Goal: Information Seeking & Learning: Find specific fact

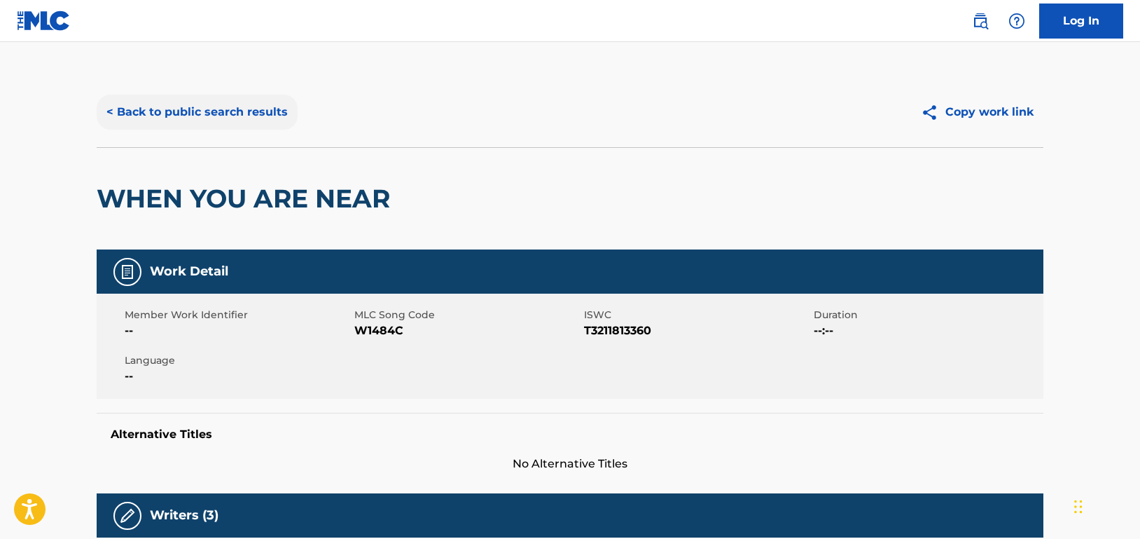
click at [262, 116] on button "< Back to public search results" at bounding box center [197, 112] width 201 height 35
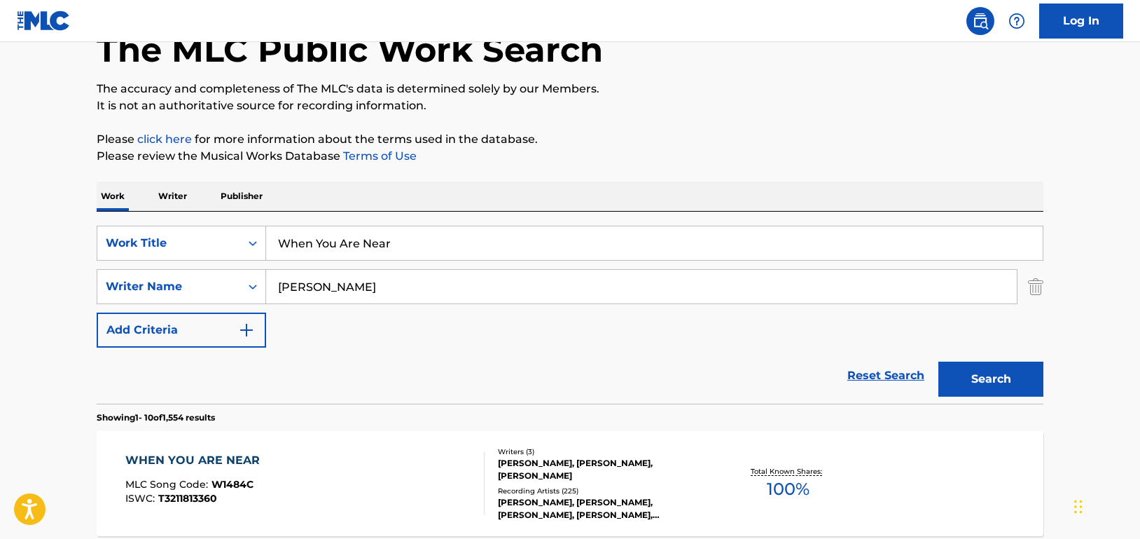
scroll to position [80, 0]
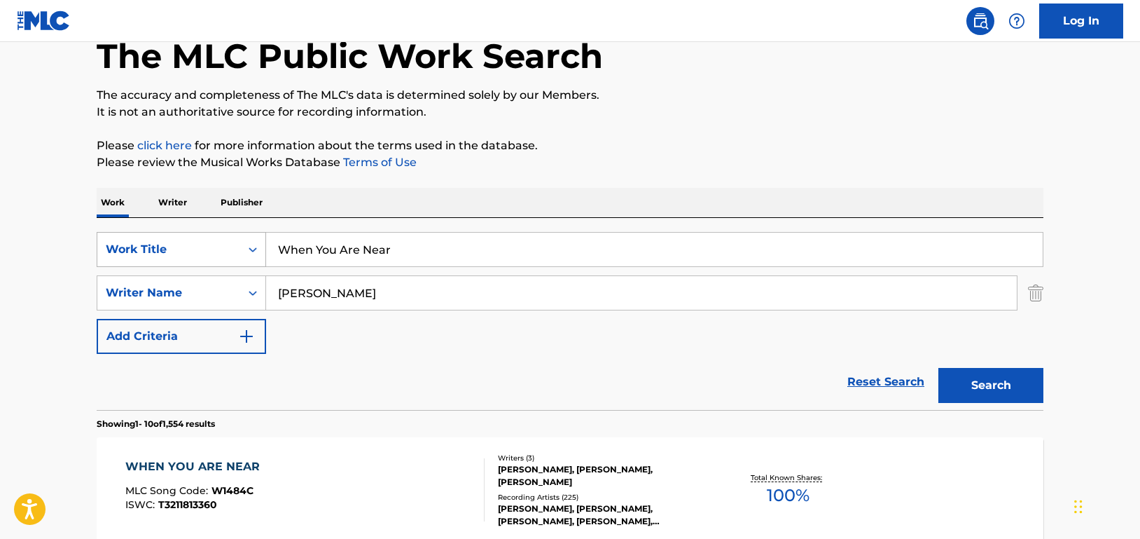
paste input "Hourglass"
drag, startPoint x: 427, startPoint y: 245, endPoint x: 205, endPoint y: 233, distance: 222.4
click at [205, 233] on div "SearchWithCriteriad46a61c1-c08f-4742-9921-3706d787b089 Work Title When You Are …" at bounding box center [570, 249] width 947 height 35
type input "Hourglass"
click at [1021, 377] on button "Search" at bounding box center [991, 385] width 105 height 35
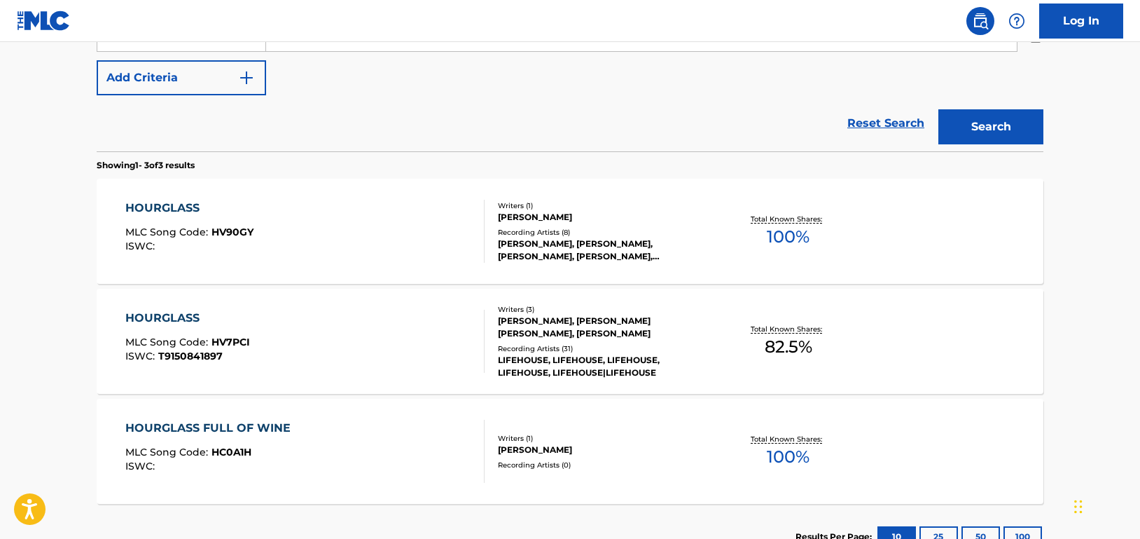
scroll to position [360, 0]
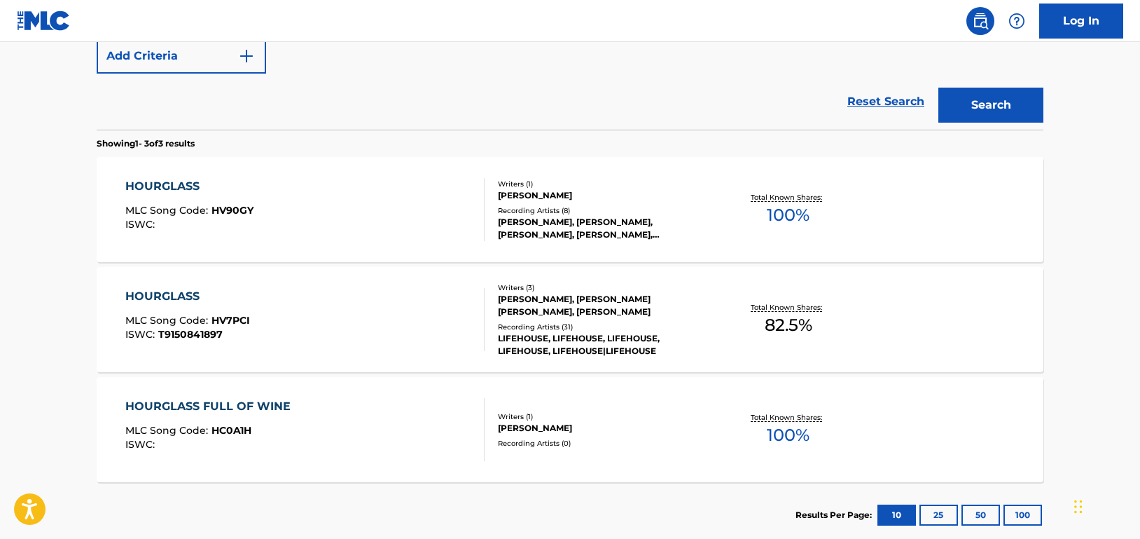
click at [425, 322] on div "HOURGLASS MLC Song Code : HV7PCI ISWC : T9150841897" at bounding box center [305, 319] width 360 height 63
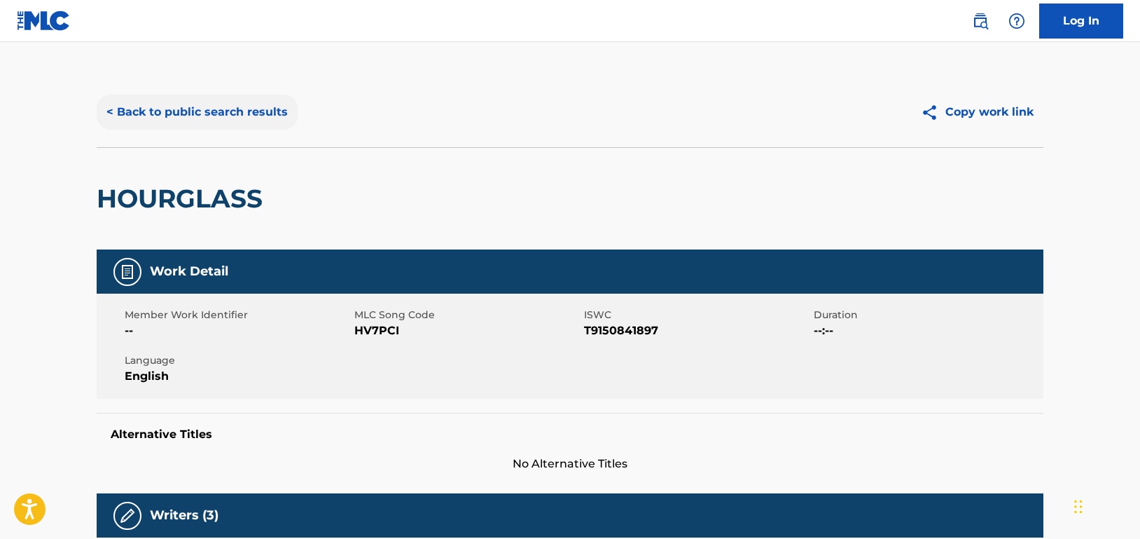
click at [228, 122] on button "< Back to public search results" at bounding box center [197, 112] width 201 height 35
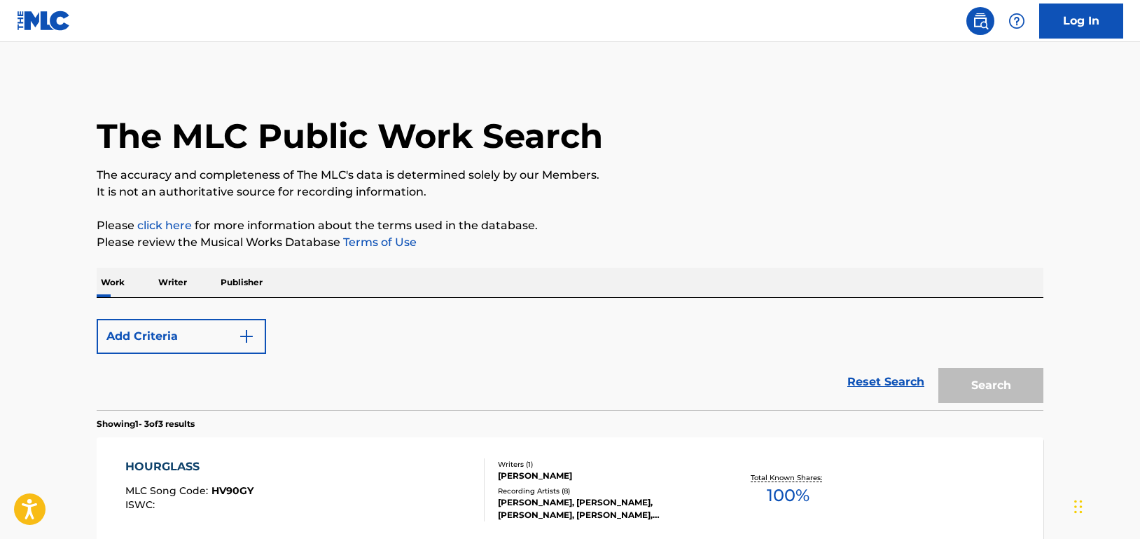
scroll to position [440, 0]
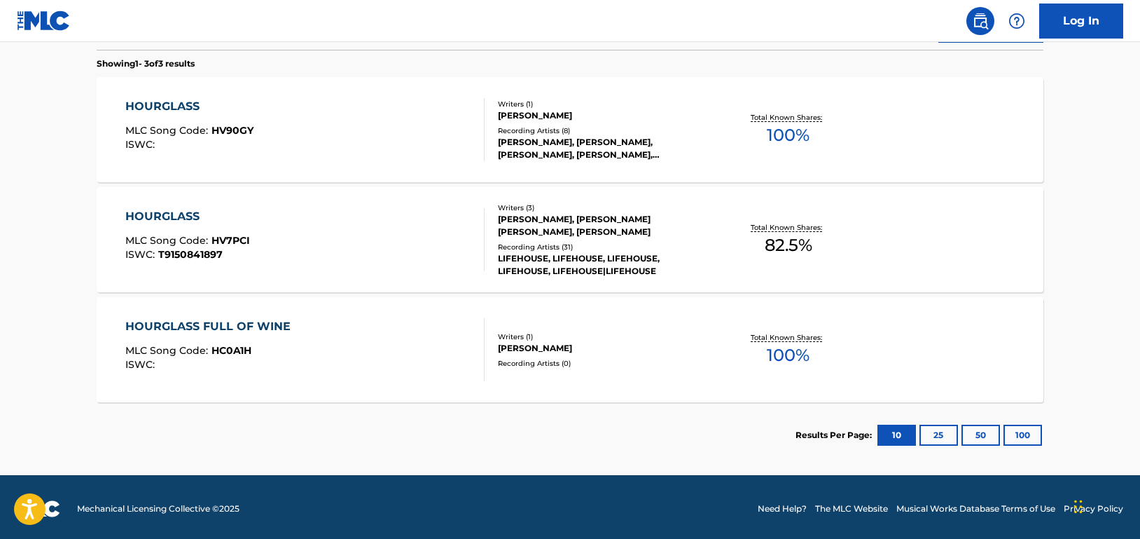
click at [373, 221] on div "HOURGLASS MLC Song Code : HV7PCI ISWC : T9150841897" at bounding box center [305, 239] width 360 height 63
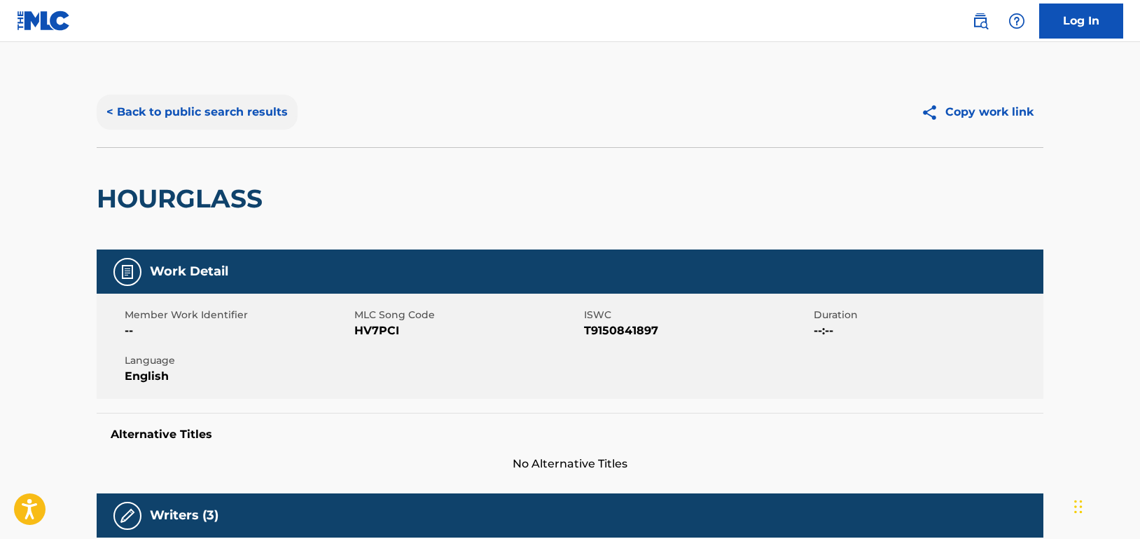
click at [223, 112] on button "< Back to public search results" at bounding box center [197, 112] width 201 height 35
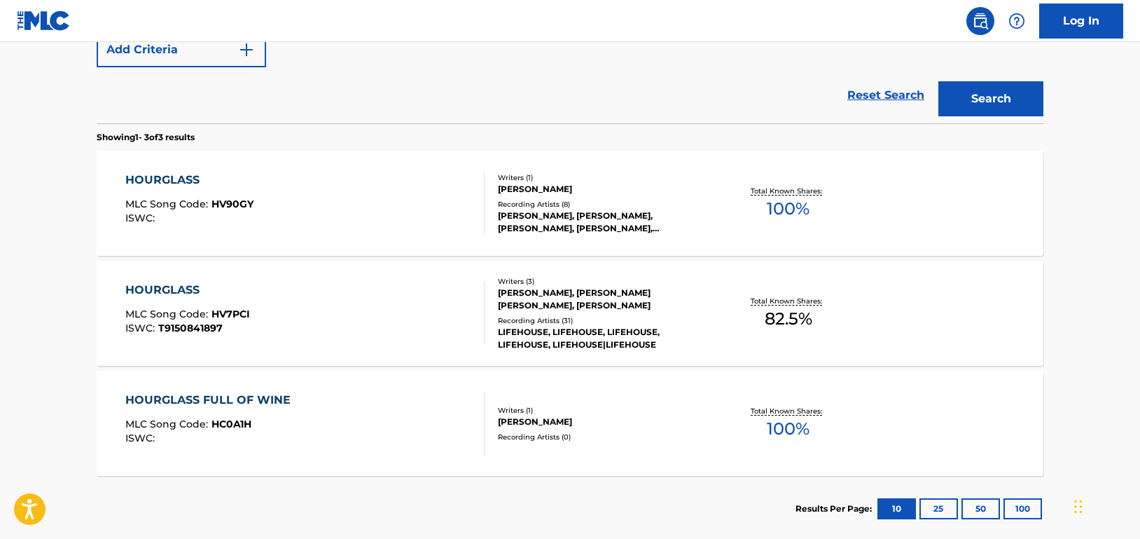
scroll to position [233, 0]
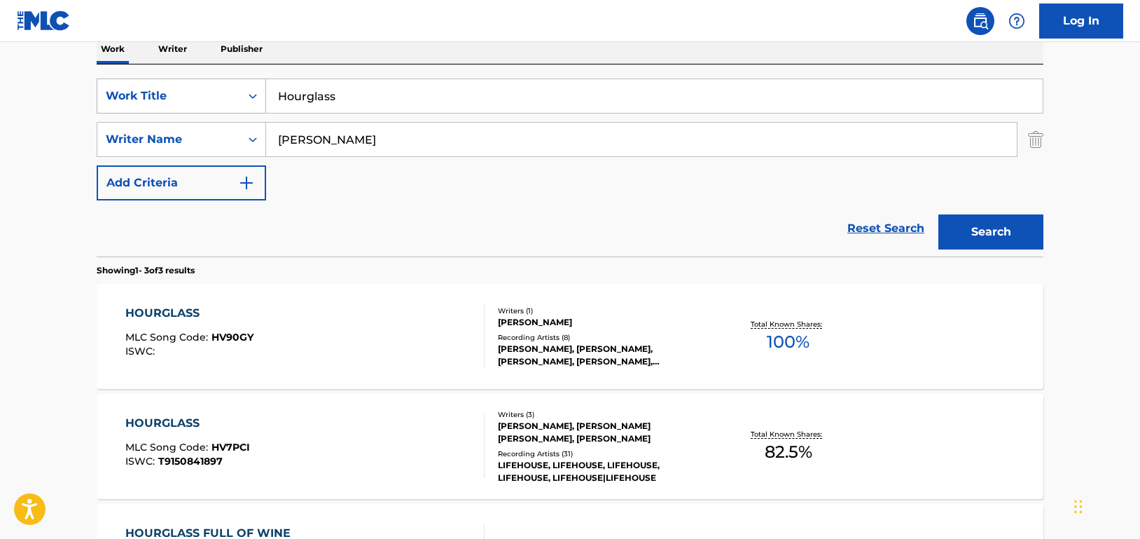
drag, startPoint x: 291, startPoint y: 90, endPoint x: 262, endPoint y: 85, distance: 29.9
click at [262, 85] on div "SearchWithCriteriad46a61c1-c08f-4742-9921-3706d787b089 Work Title Hourglass" at bounding box center [570, 95] width 947 height 35
paste input "urricane"
type input "Hurricane"
click at [999, 229] on button "Search" at bounding box center [991, 231] width 105 height 35
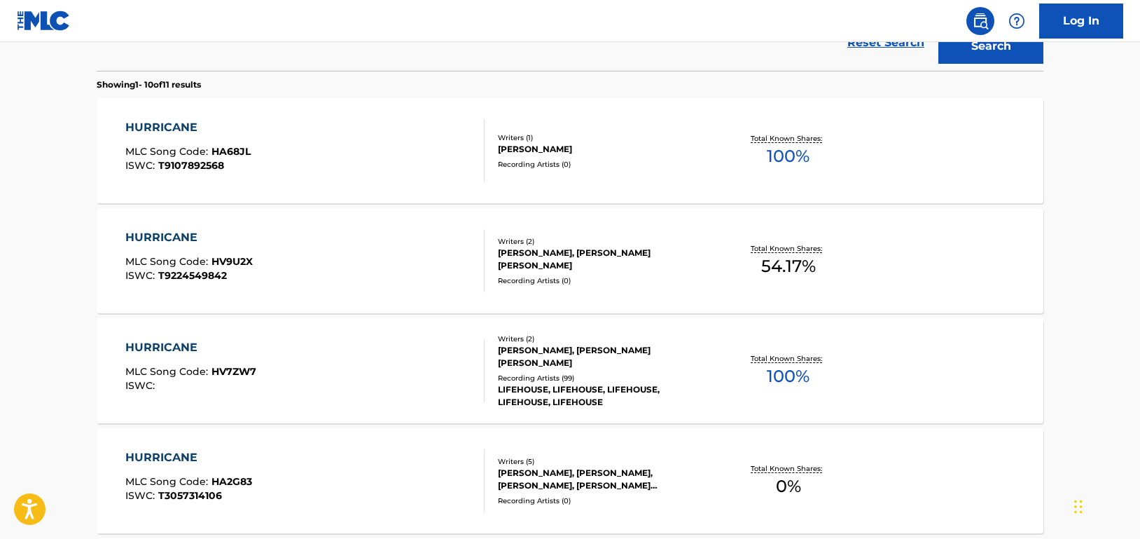
scroll to position [443, 0]
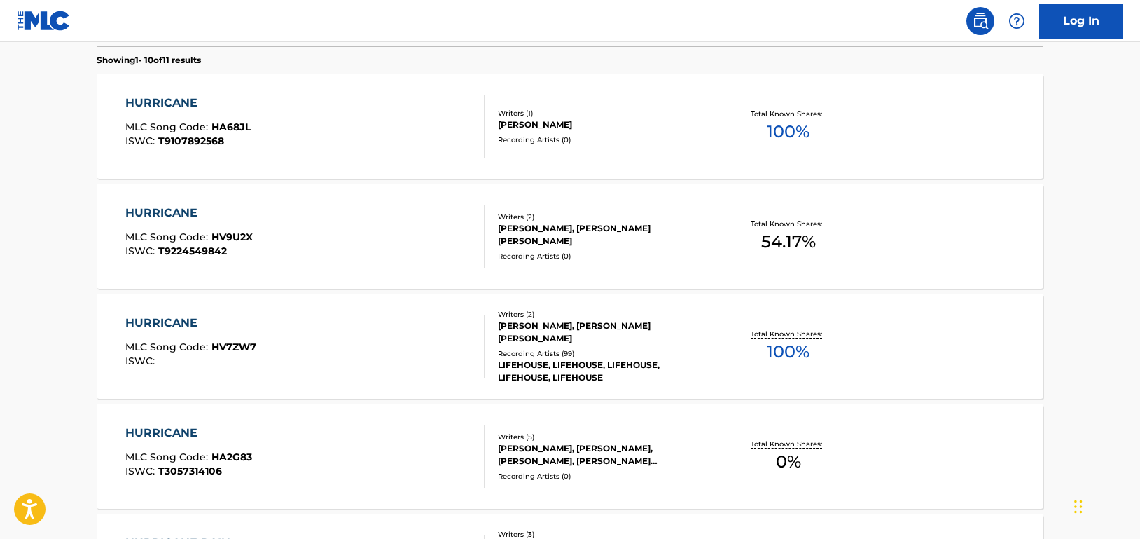
click at [429, 350] on div "HURRICANE MLC Song Code : HV7ZW7 ISWC :" at bounding box center [305, 346] width 360 height 63
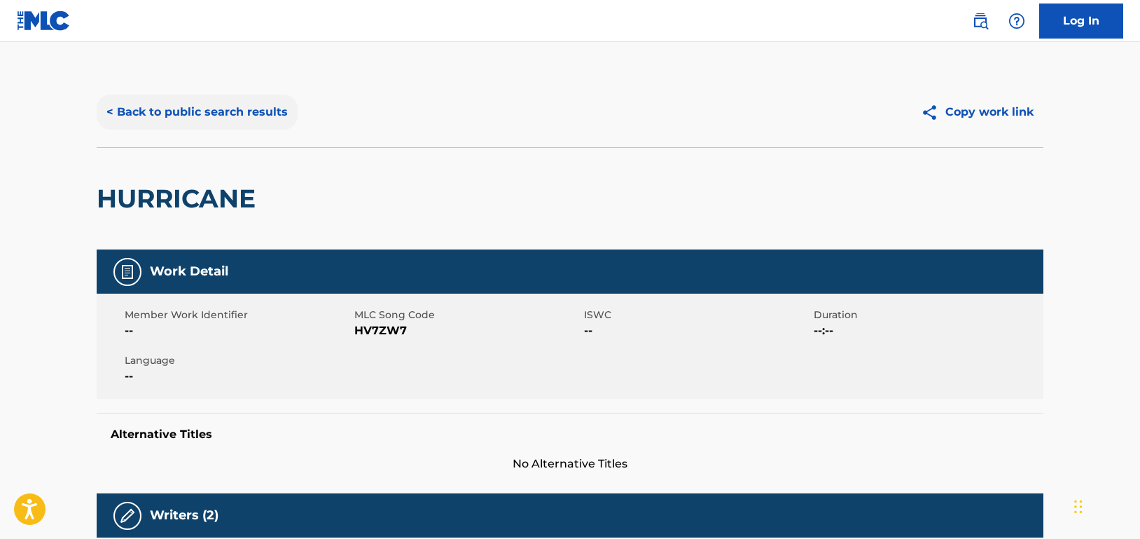
click at [274, 116] on button "< Back to public search results" at bounding box center [197, 112] width 201 height 35
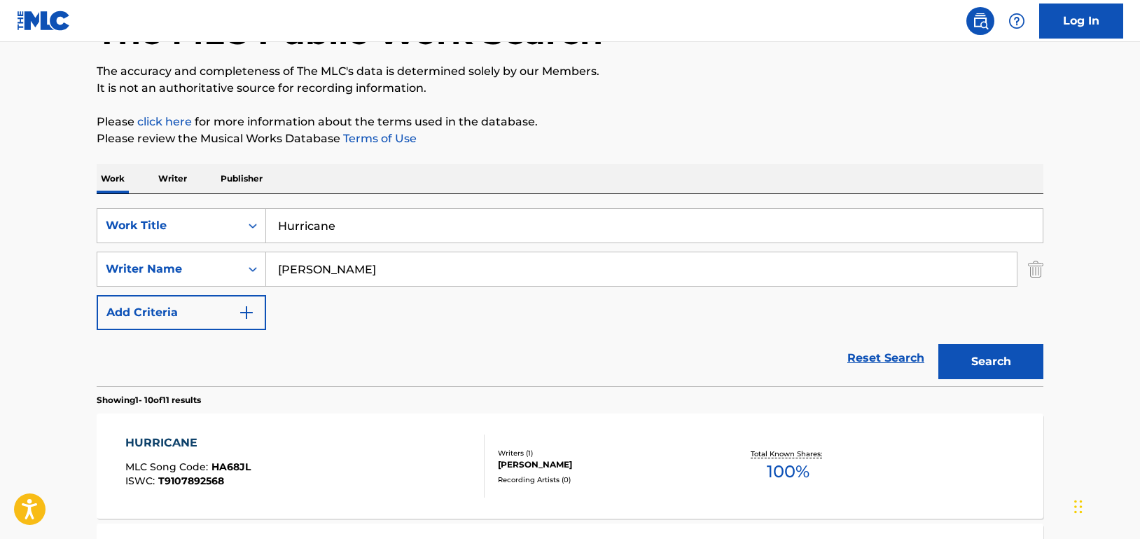
scroll to position [103, 0]
drag, startPoint x: 350, startPoint y: 229, endPoint x: 230, endPoint y: 219, distance: 120.9
click at [230, 219] on div "SearchWithCriteriad46a61c1-c08f-4742-9921-3706d787b089 Work Title Hurricane" at bounding box center [570, 226] width 947 height 35
paste input "t This Way"
type input "Hurt This Way"
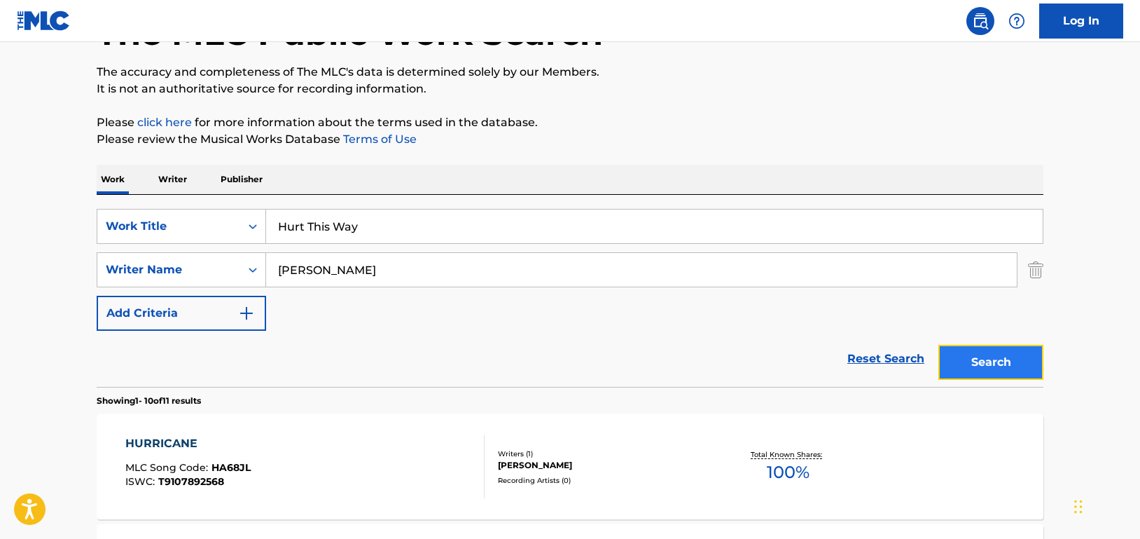
click at [1001, 359] on button "Search" at bounding box center [991, 362] width 105 height 35
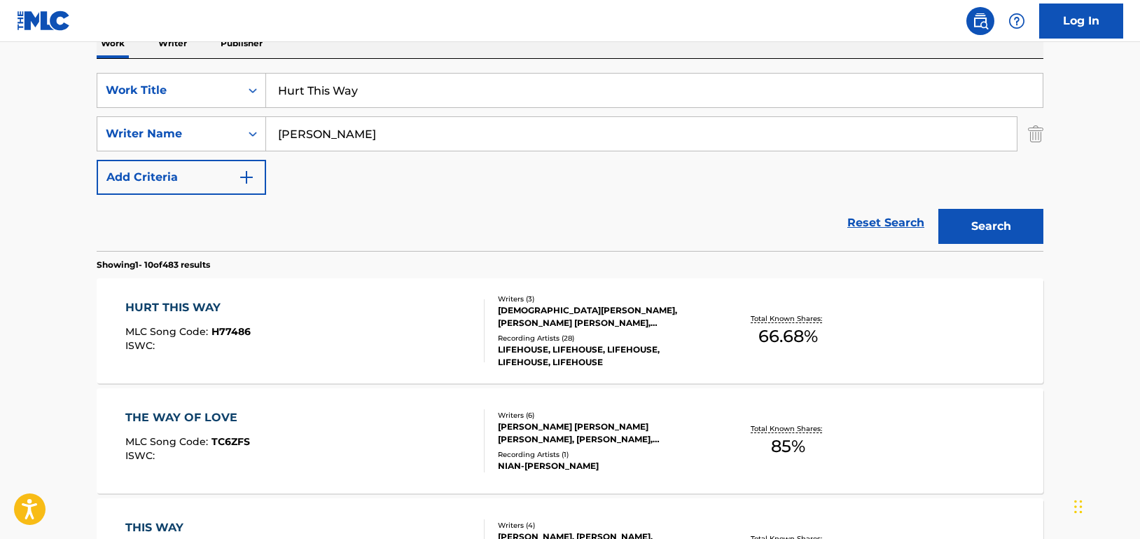
scroll to position [313, 0]
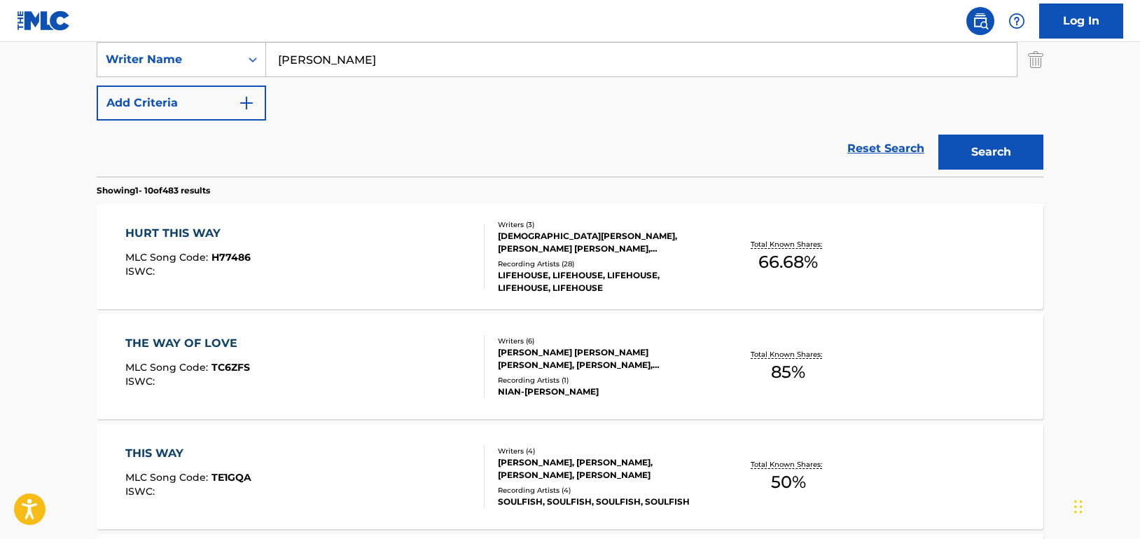
click at [434, 250] on div "HURT THIS WAY MLC Song Code : H77486 ISWC :" at bounding box center [305, 256] width 360 height 63
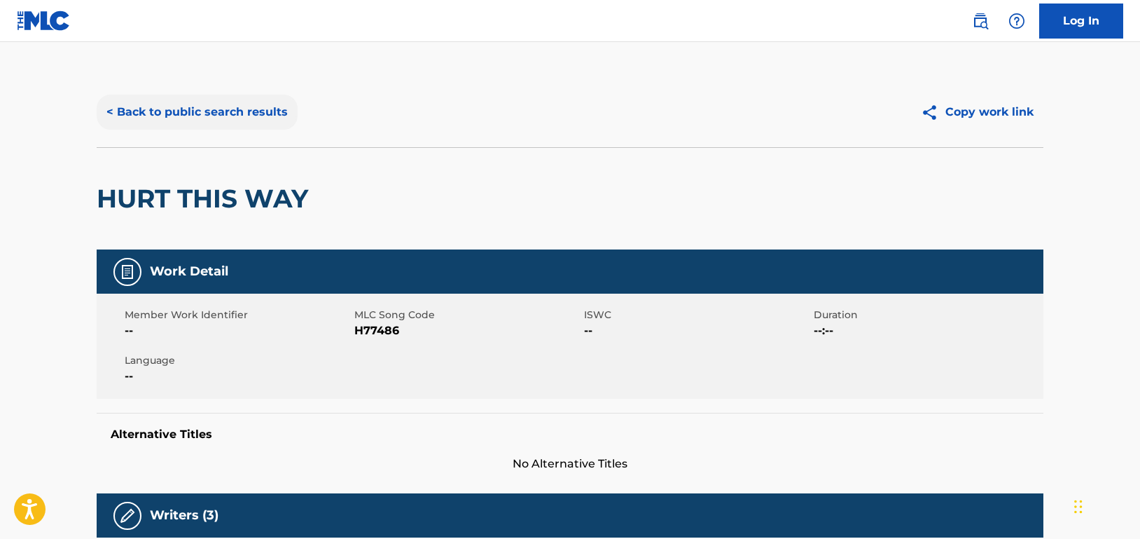
click at [249, 115] on button "< Back to public search results" at bounding box center [197, 112] width 201 height 35
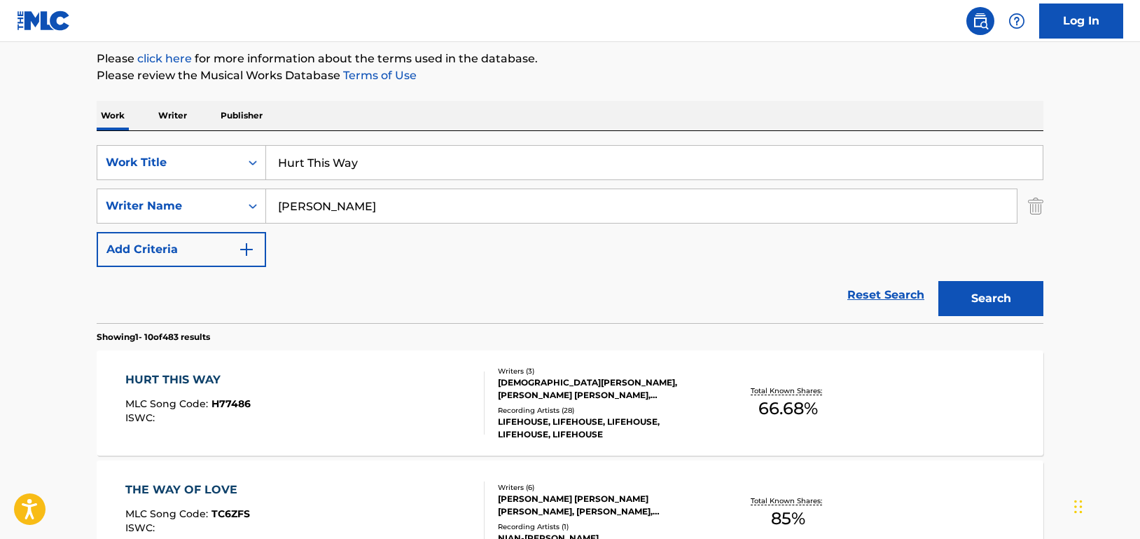
scroll to position [166, 0]
drag, startPoint x: 393, startPoint y: 158, endPoint x: 213, endPoint y: 158, distance: 180.0
click at [213, 158] on div "SearchWithCriteriad46a61c1-c08f-4742-9921-3706d787b089 Work Title Hurt This Way" at bounding box center [570, 163] width 947 height 35
paste input "One For The Pain"
type input "One For The Pain"
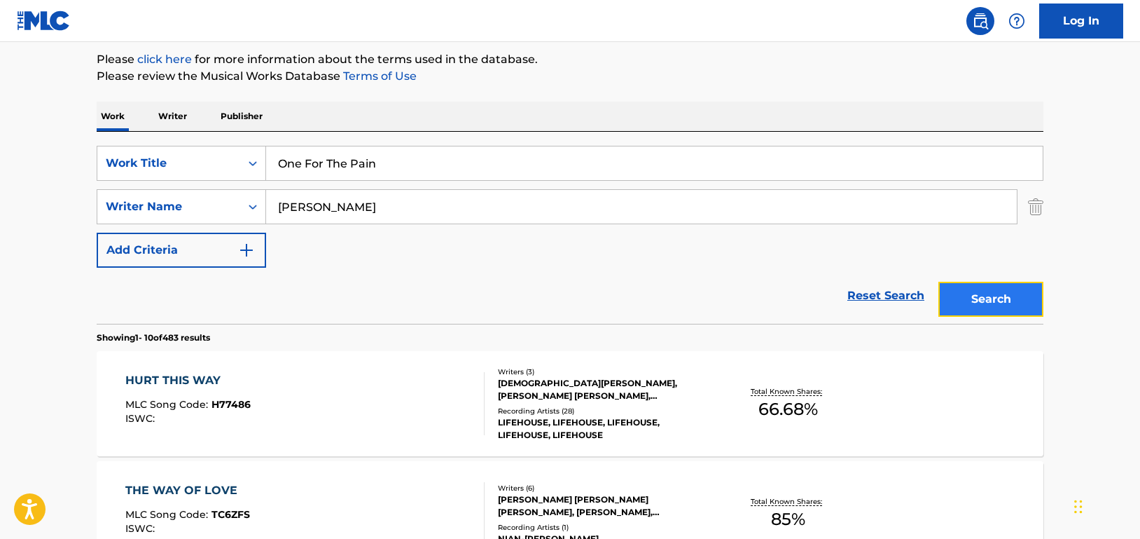
click at [1011, 296] on button "Search" at bounding box center [991, 299] width 105 height 35
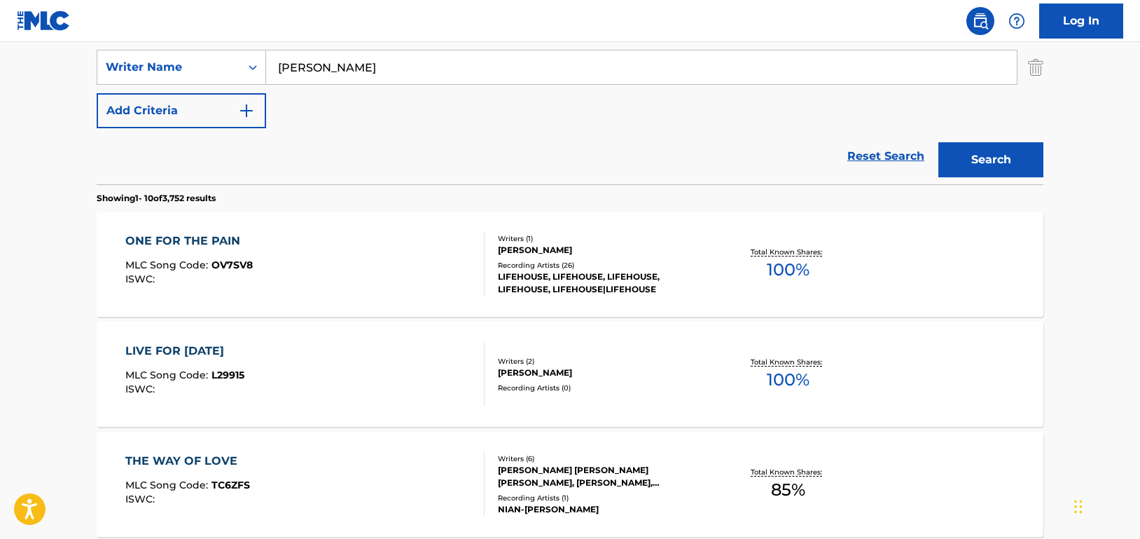
scroll to position [306, 0]
click at [441, 269] on div "ONE FOR THE PAIN MLC Song Code : OV7SV8 ISWC :" at bounding box center [305, 263] width 360 height 63
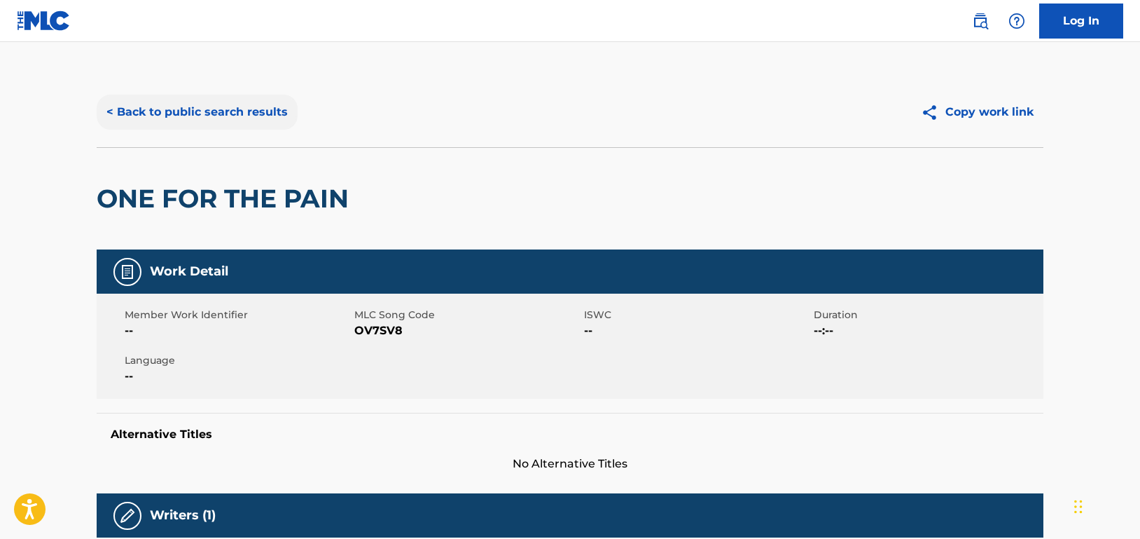
click at [256, 105] on button "< Back to public search results" at bounding box center [197, 112] width 201 height 35
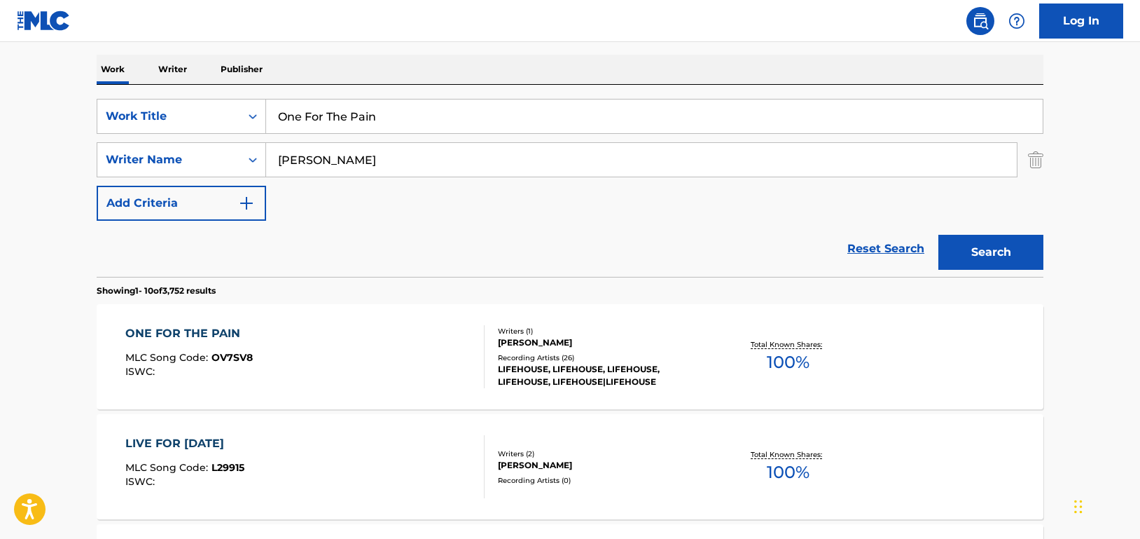
scroll to position [96, 0]
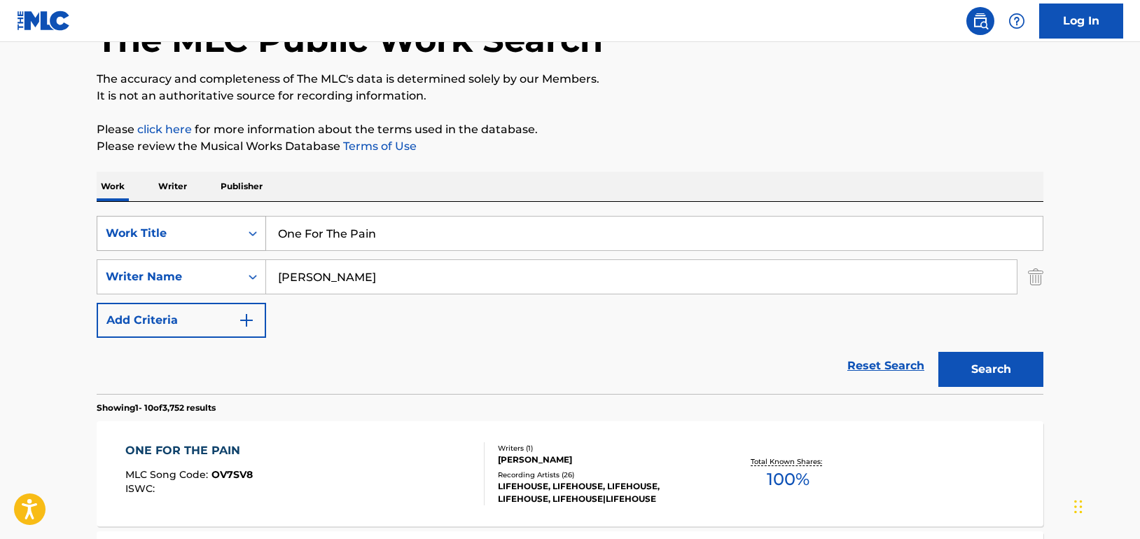
drag, startPoint x: 420, startPoint y: 240, endPoint x: 247, endPoint y: 243, distance: 173.0
click at [247, 243] on div "SearchWithCriteriad46a61c1-c08f-4742-9921-3706d787b089 Work Title One For The P…" at bounding box center [570, 233] width 947 height 35
paste input "Runaways"
type input "Runaways"
click at [1003, 362] on button "Search" at bounding box center [991, 369] width 105 height 35
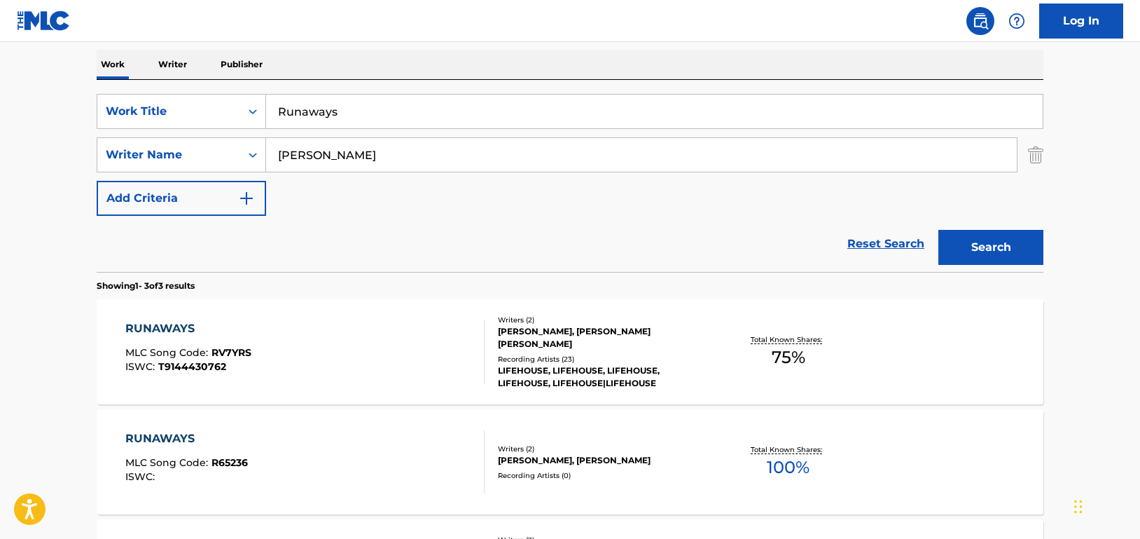
scroll to position [306, 0]
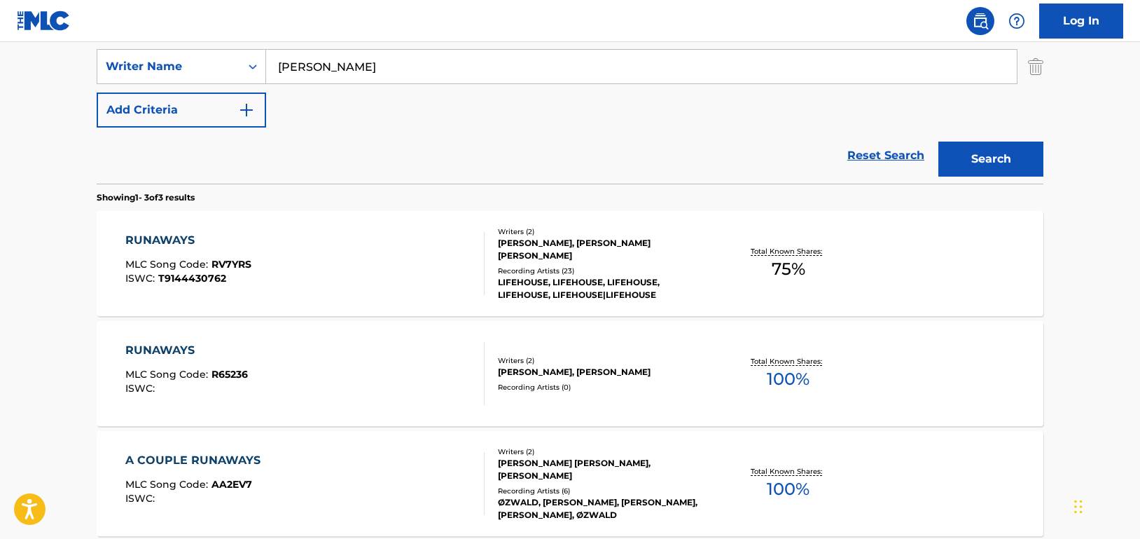
click at [358, 277] on div "RUNAWAYS MLC Song Code : RV7YRS ISWC : T9144430762" at bounding box center [305, 263] width 360 height 63
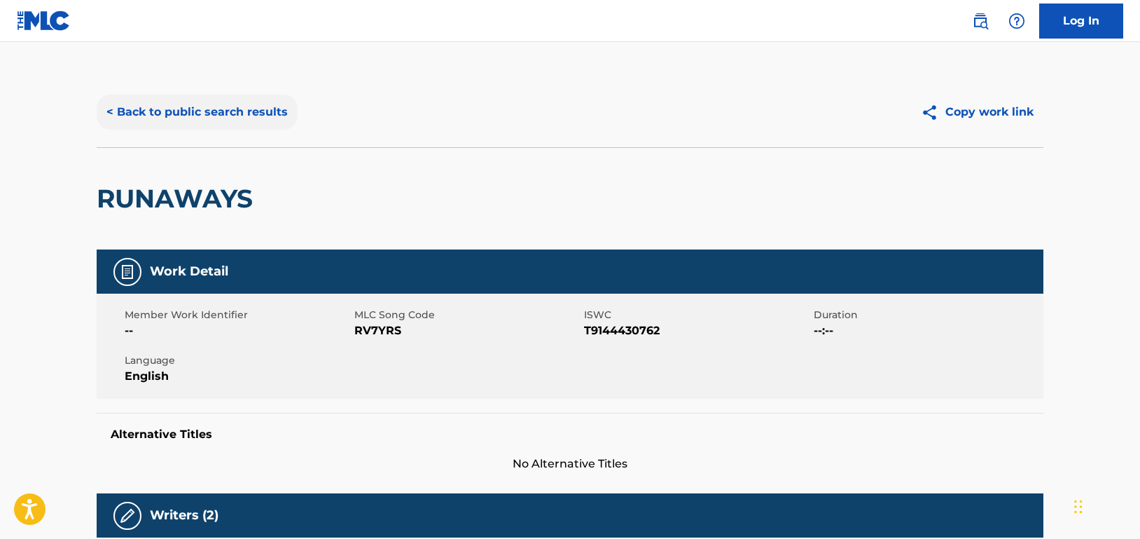
click at [214, 111] on button "< Back to public search results" at bounding box center [197, 112] width 201 height 35
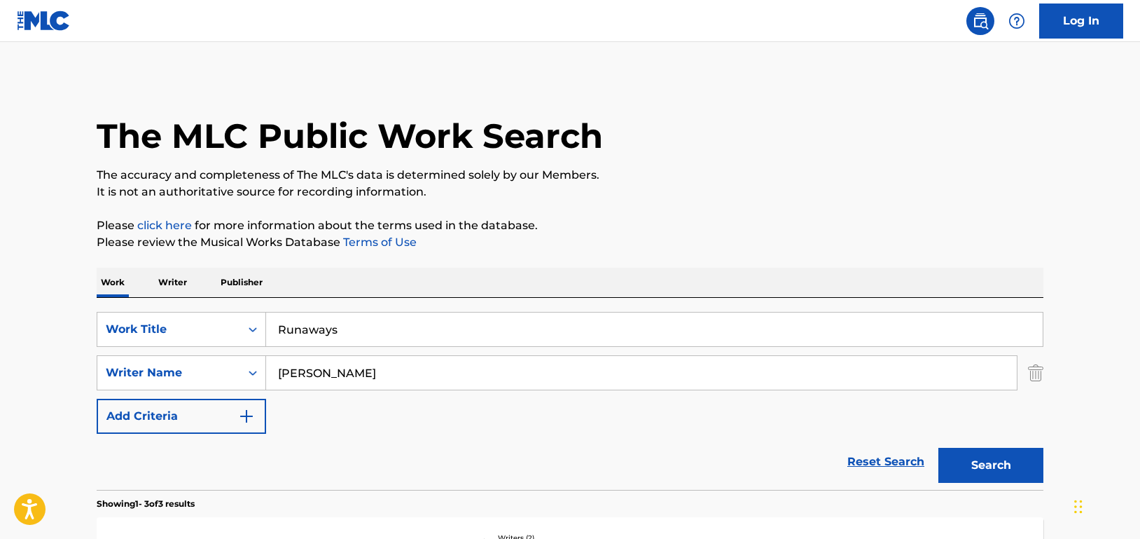
drag, startPoint x: 391, startPoint y: 335, endPoint x: 251, endPoint y: 299, distance: 144.6
click at [251, 299] on div "SearchWithCriteriad46a61c1-c08f-4742-9921-3706d787b089 Work Title Runaways Sear…" at bounding box center [570, 394] width 947 height 192
paste input "Silent Night"
click at [1029, 462] on button "Search" at bounding box center [991, 465] width 105 height 35
drag, startPoint x: 366, startPoint y: 329, endPoint x: 194, endPoint y: 303, distance: 174.4
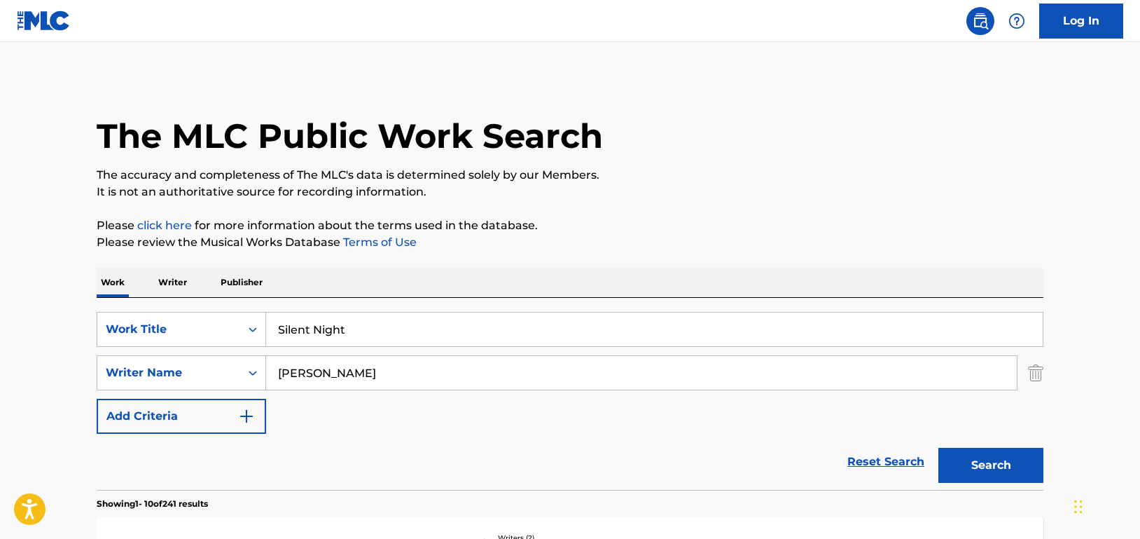
click at [194, 303] on div "SearchWithCriteriad46a61c1-c08f-4742-9921-3706d787b089 Work Title Silent Night …" at bounding box center [570, 394] width 947 height 192
paste input "tardus"
click at [1003, 457] on button "Search" at bounding box center [991, 465] width 105 height 35
drag, startPoint x: 311, startPoint y: 326, endPoint x: 180, endPoint y: 339, distance: 131.7
click at [180, 339] on div "SearchWithCriteriad46a61c1-c08f-4742-9921-3706d787b089 Work Title Stardust" at bounding box center [570, 329] width 947 height 35
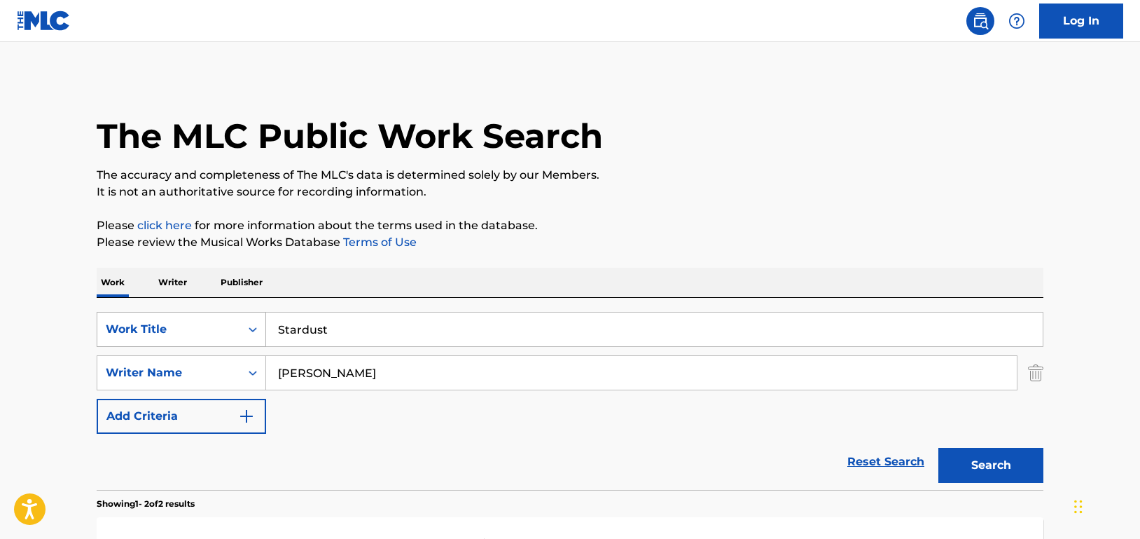
paste input "We'll Never Know"
type input "We'll Never Know"
click at [995, 464] on button "Search" at bounding box center [991, 465] width 105 height 35
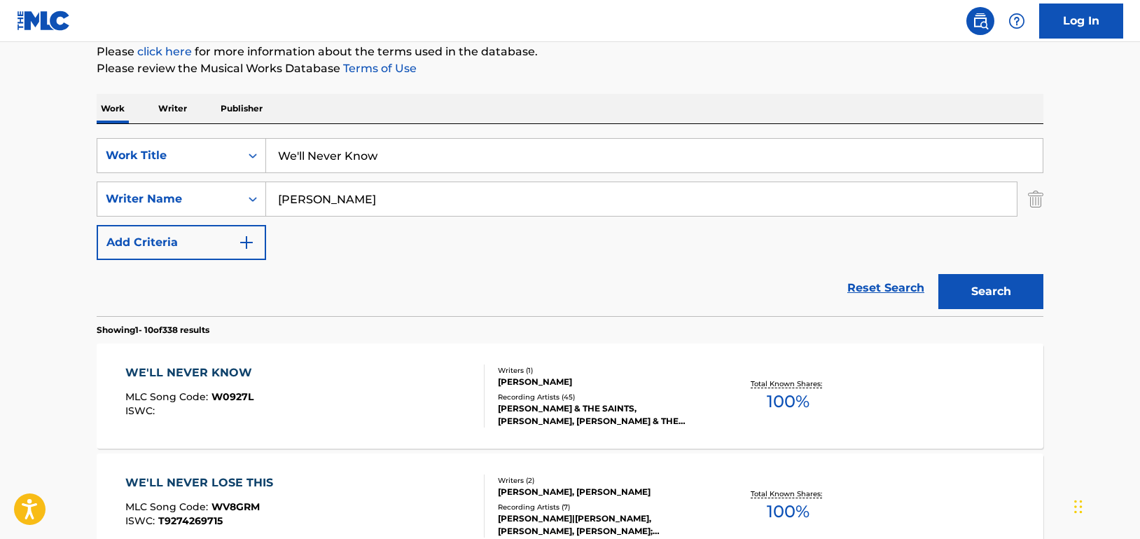
scroll to position [350, 0]
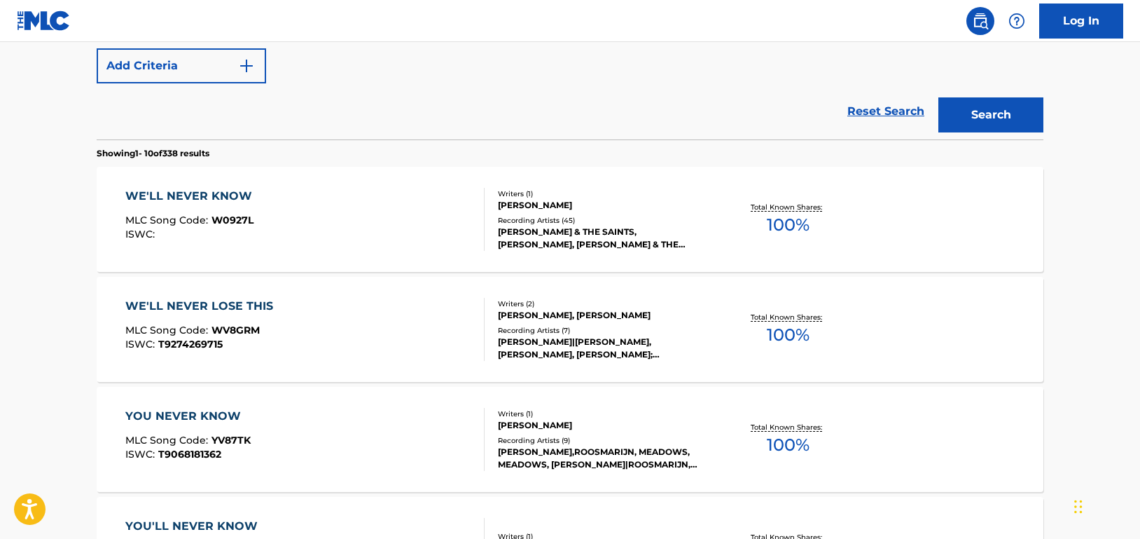
click at [427, 228] on div "WE'LL NEVER KNOW MLC Song Code : W0927L ISWC :" at bounding box center [305, 219] width 360 height 63
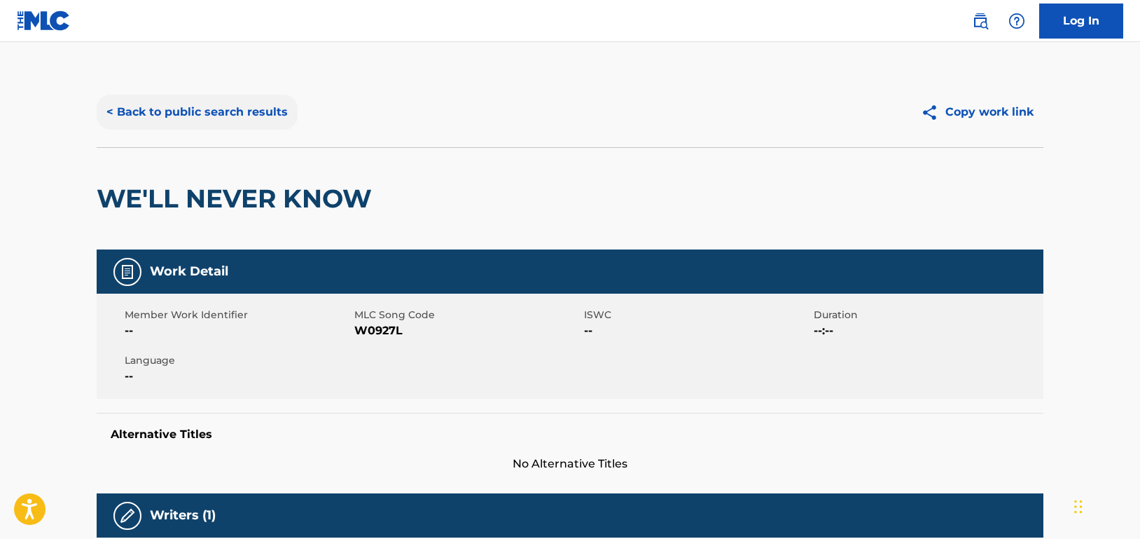
click at [258, 120] on button "< Back to public search results" at bounding box center [197, 112] width 201 height 35
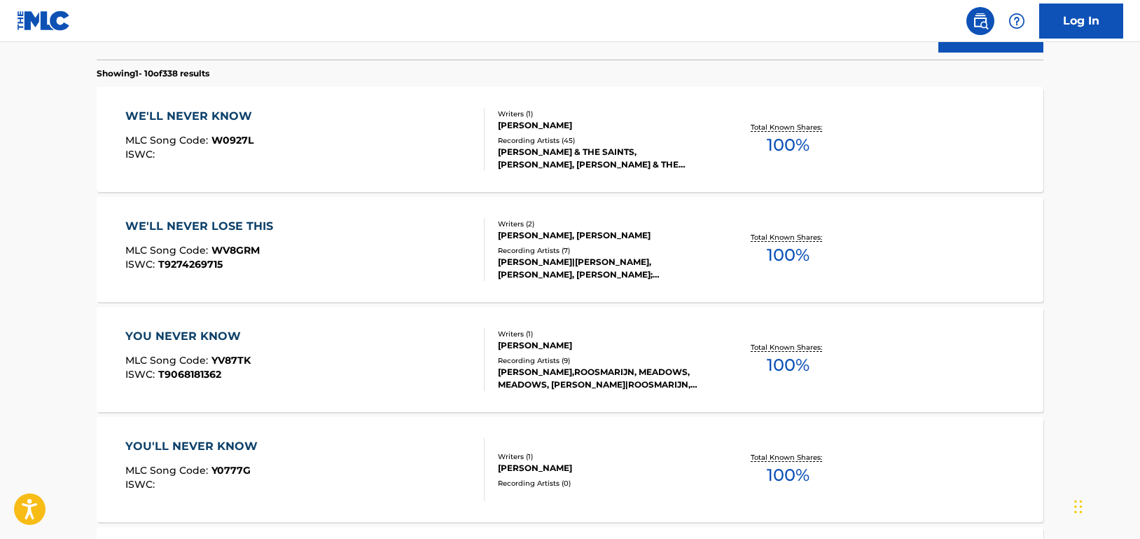
scroll to position [150, 0]
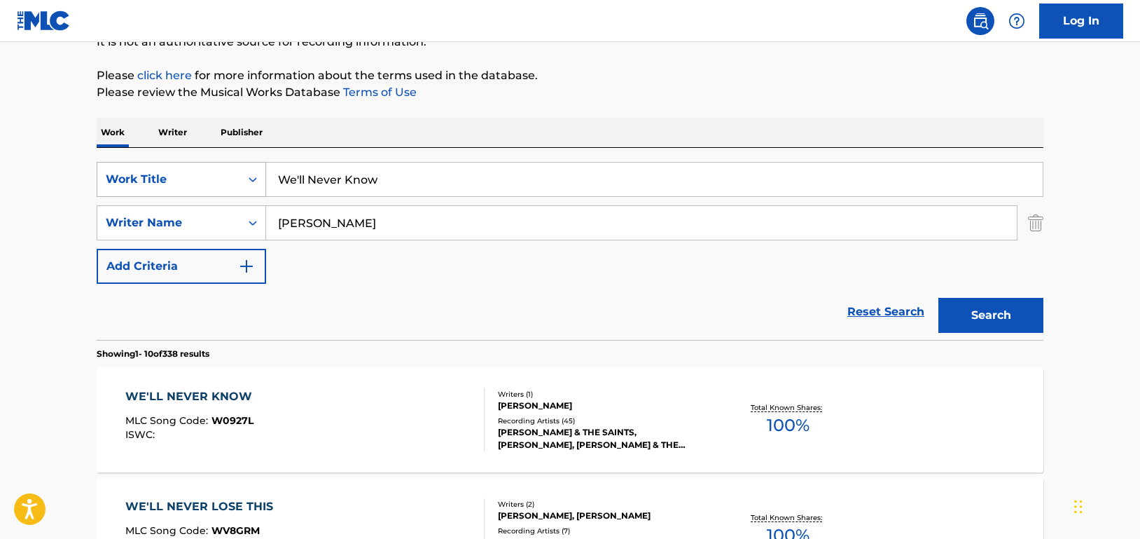
drag, startPoint x: 435, startPoint y: 174, endPoint x: 235, endPoint y: 167, distance: 200.4
click at [235, 167] on div "SearchWithCriteriad46a61c1-c08f-4742-9921-3706d787b089 Work Title We'll Never K…" at bounding box center [570, 179] width 947 height 35
paste input "hat's Wrong With That"
type input "What's Wrong With That"
click at [988, 321] on button "Search" at bounding box center [991, 315] width 105 height 35
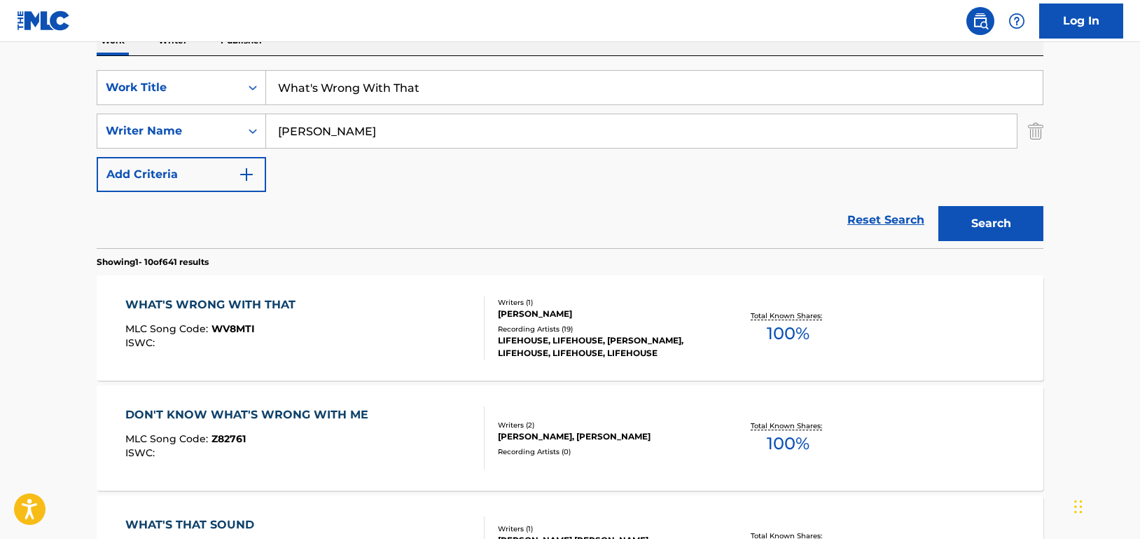
scroll to position [360, 0]
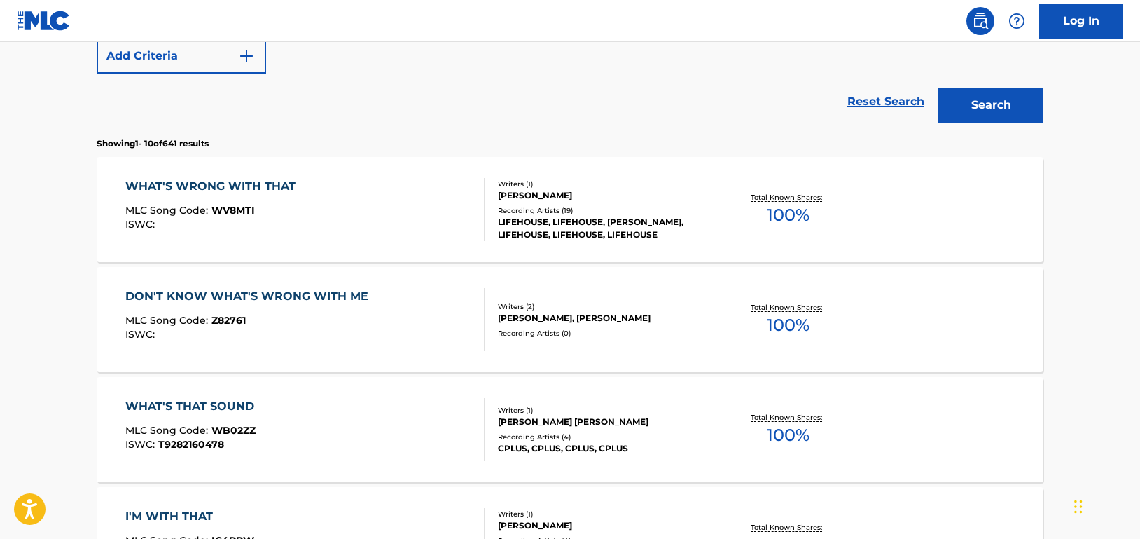
click at [448, 207] on div "WHAT'S WRONG WITH THAT MLC Song Code : WV8MTI ISWC :" at bounding box center [305, 209] width 360 height 63
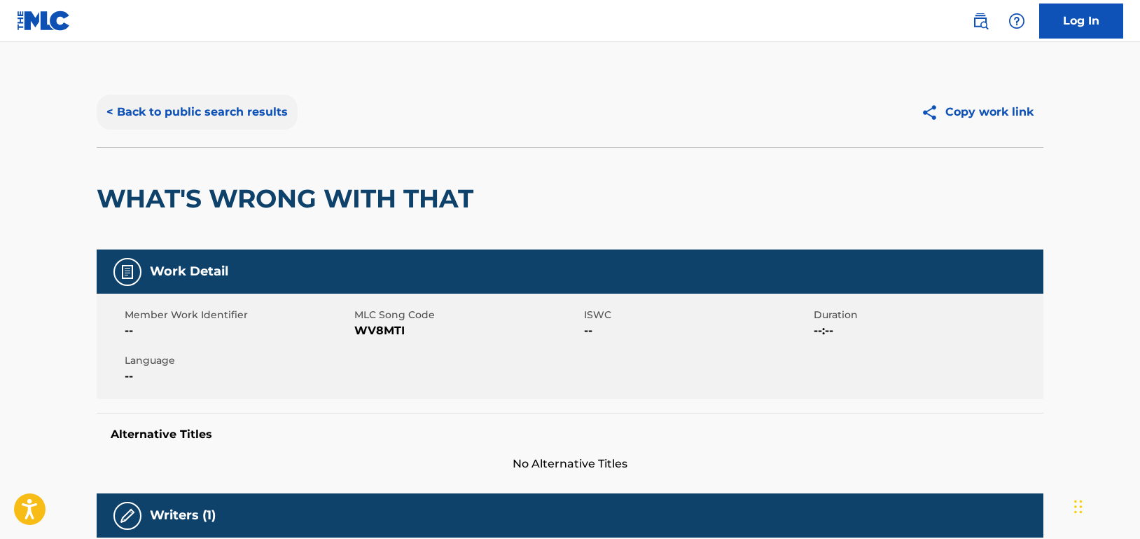
click at [285, 109] on button "< Back to public search results" at bounding box center [197, 112] width 201 height 35
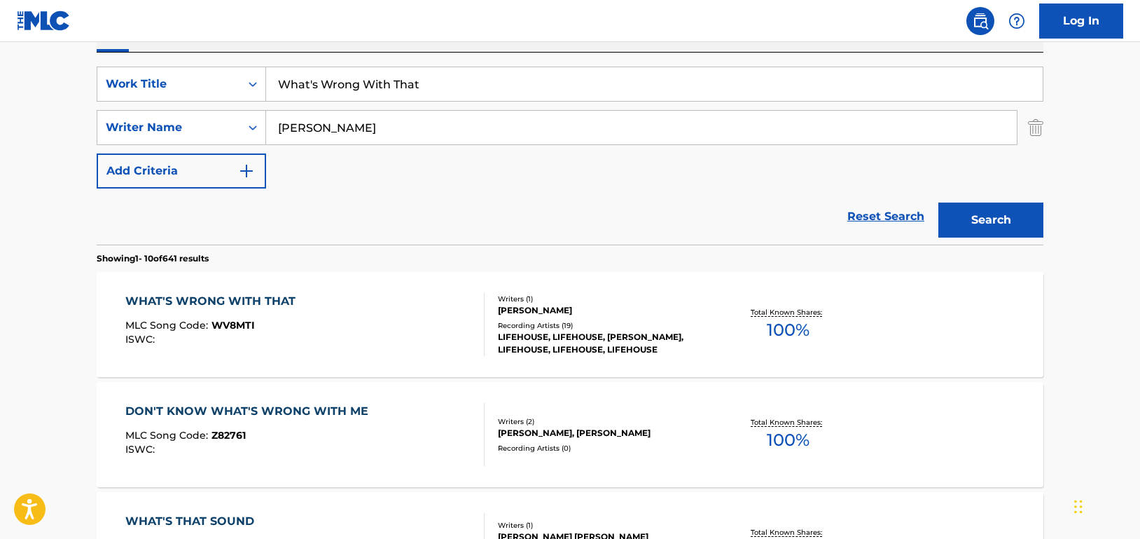
scroll to position [230, 0]
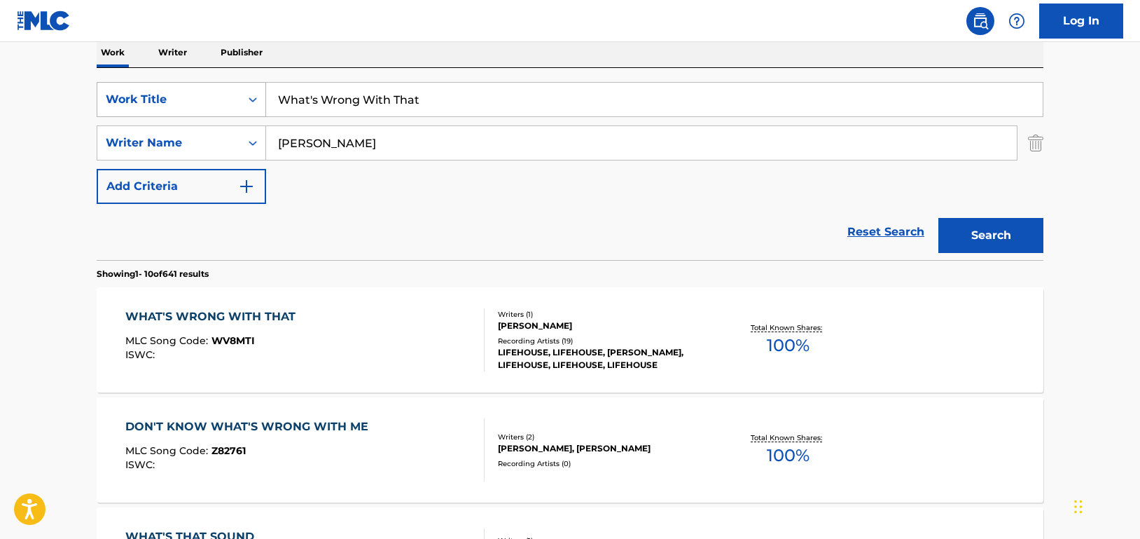
drag, startPoint x: 389, startPoint y: 99, endPoint x: 202, endPoint y: 101, distance: 187.7
click at [202, 101] on div "SearchWithCriteriad46a61c1-c08f-4742-9921-3706d787b089 Work Title What's Wrong …" at bounding box center [570, 99] width 947 height 35
paste input "ere I Come From"
type input "Where I Come From"
click at [990, 245] on button "Search" at bounding box center [991, 235] width 105 height 35
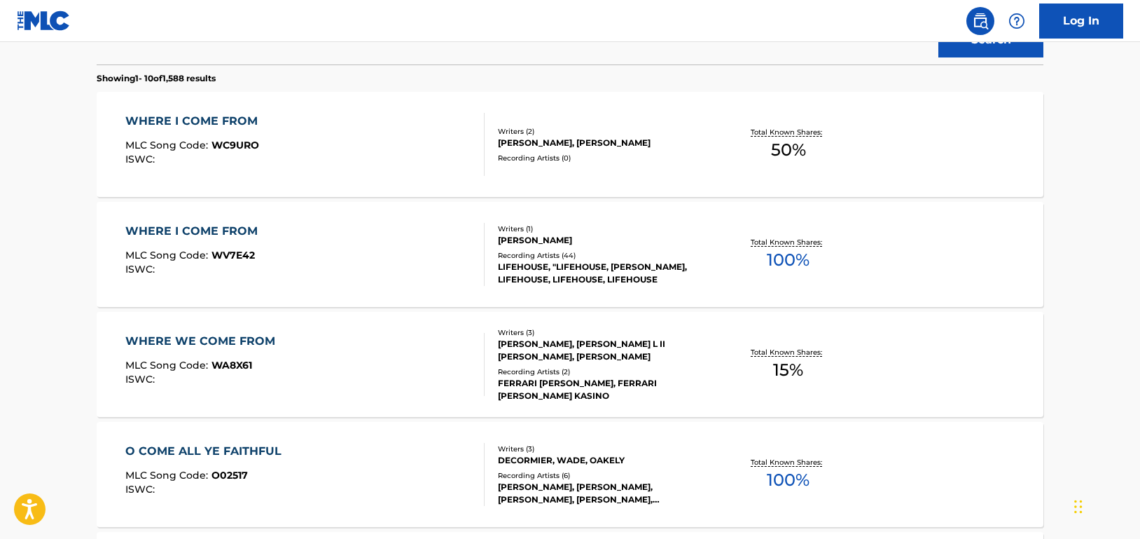
scroll to position [440, 0]
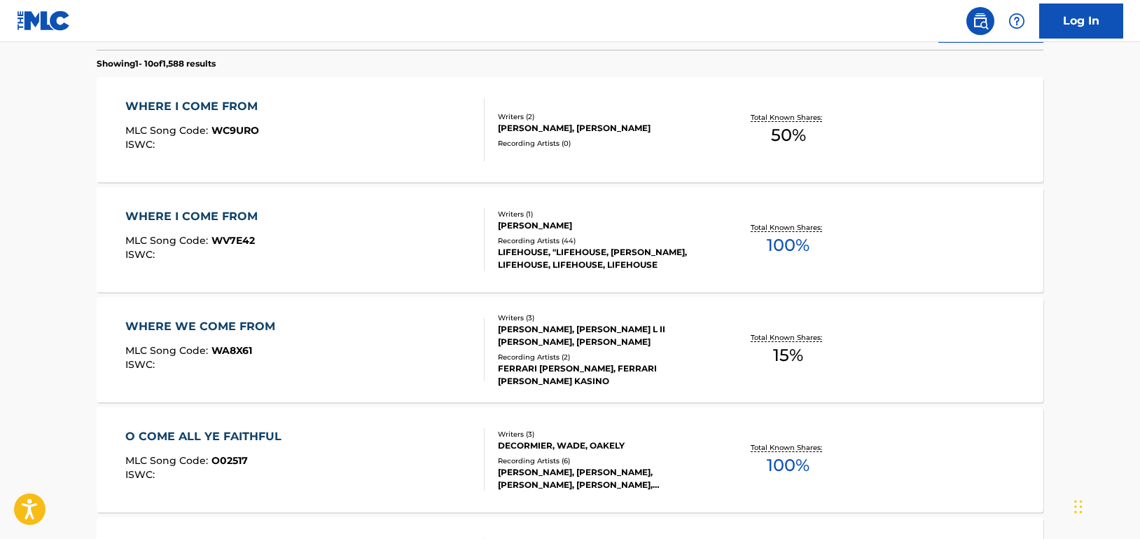
click at [453, 255] on div "WHERE I COME FROM MLC Song Code : WV7E42 ISWC :" at bounding box center [305, 239] width 360 height 63
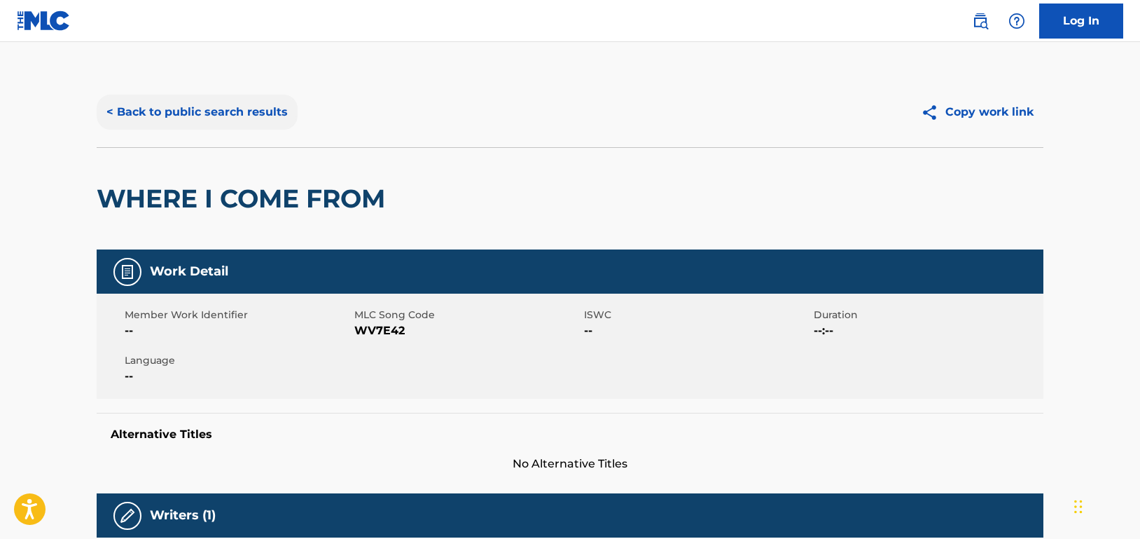
click at [249, 123] on button "< Back to public search results" at bounding box center [197, 112] width 201 height 35
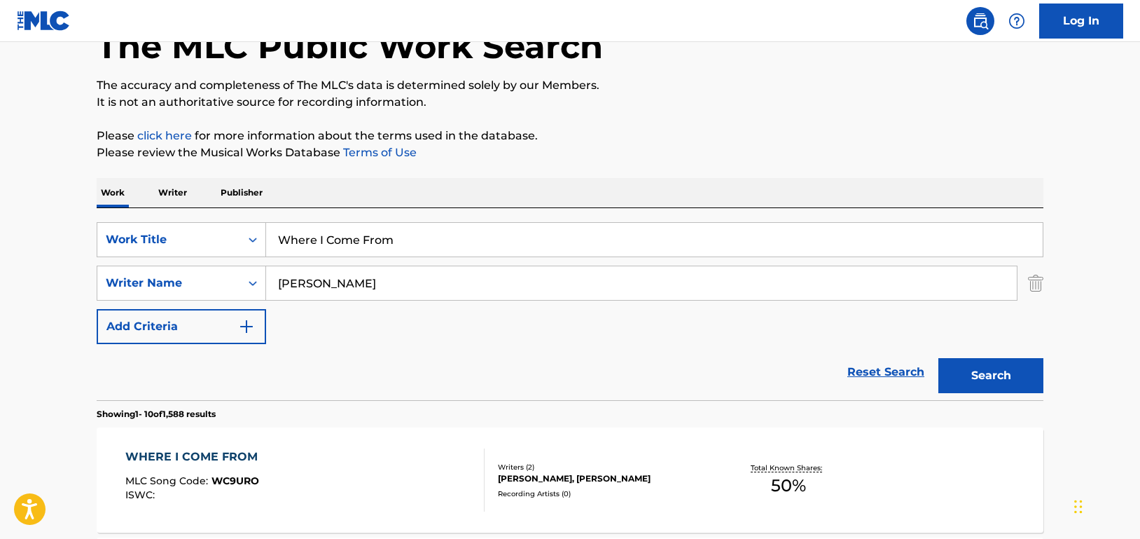
scroll to position [29, 0]
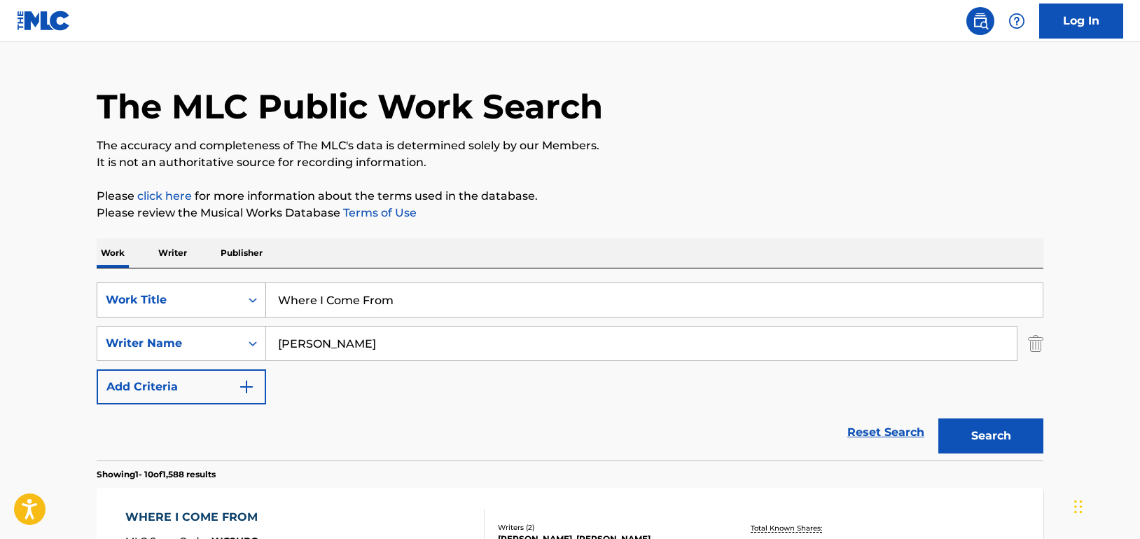
paste input "ish"
drag, startPoint x: 405, startPoint y: 301, endPoint x: 227, endPoint y: 300, distance: 177.9
click at [227, 300] on div "SearchWithCriteriad46a61c1-c08f-4742-9921-3706d787b089 Work Title Where I Come …" at bounding box center [570, 299] width 947 height 35
type input "Wish"
click at [999, 441] on button "Search" at bounding box center [991, 435] width 105 height 35
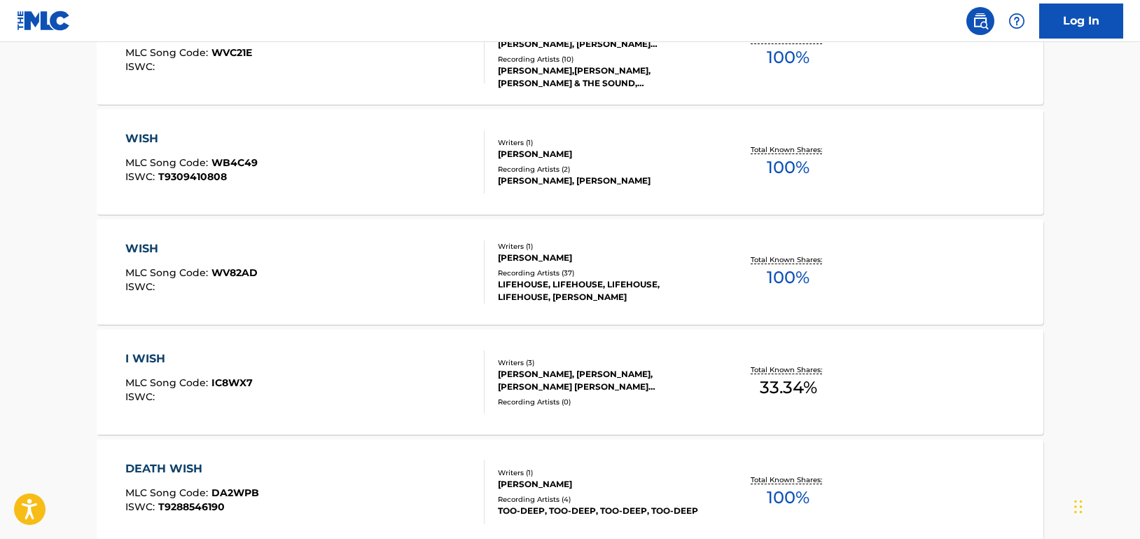
scroll to position [520, 0]
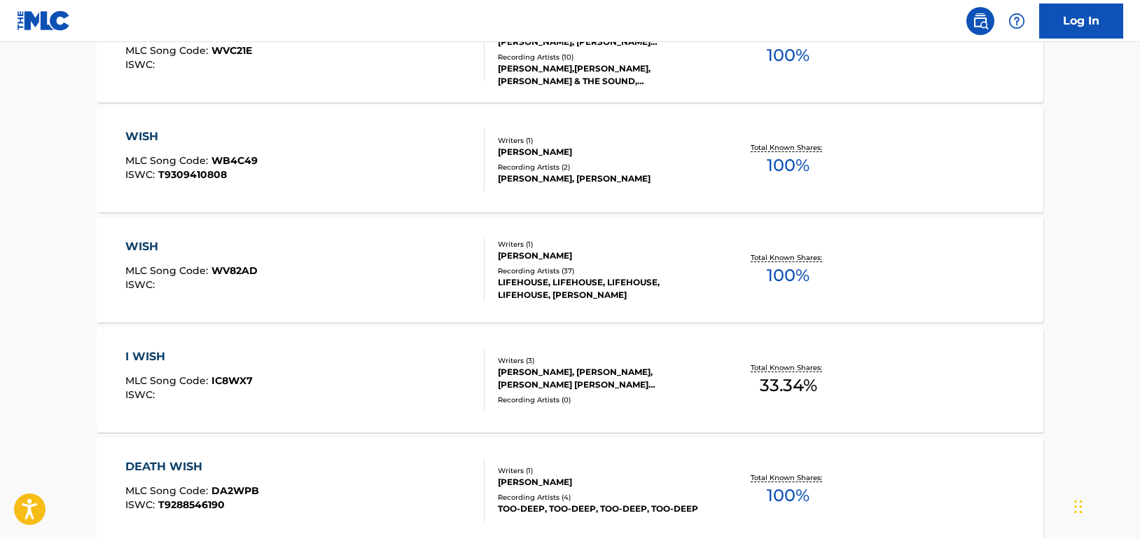
click at [420, 265] on div "WISH MLC Song Code : WV82AD ISWC :" at bounding box center [305, 269] width 360 height 63
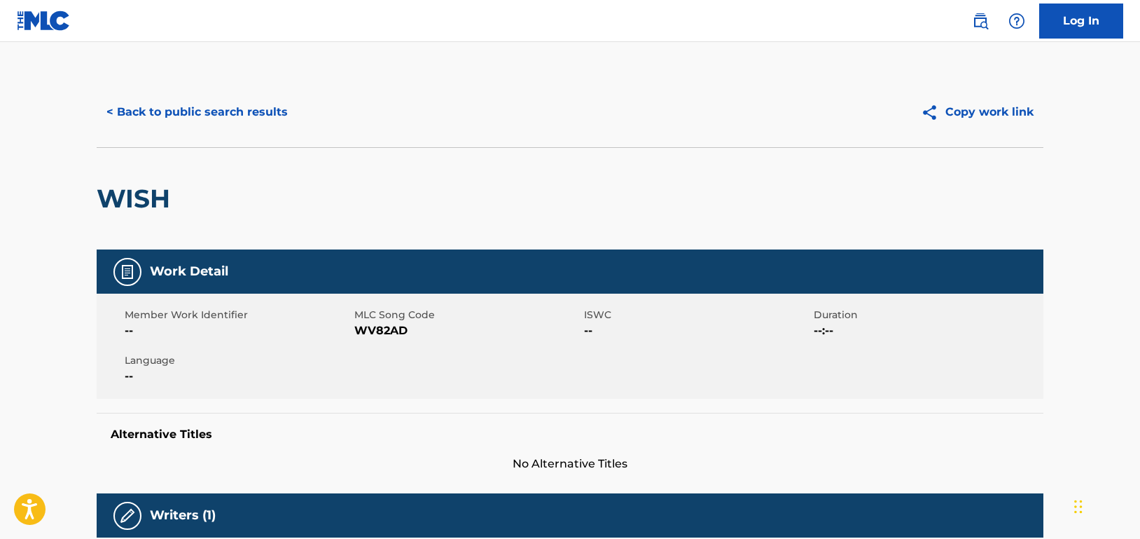
click at [233, 135] on div "< Back to public search results Copy work link" at bounding box center [570, 112] width 947 height 70
click at [226, 111] on button "< Back to public search results" at bounding box center [197, 112] width 201 height 35
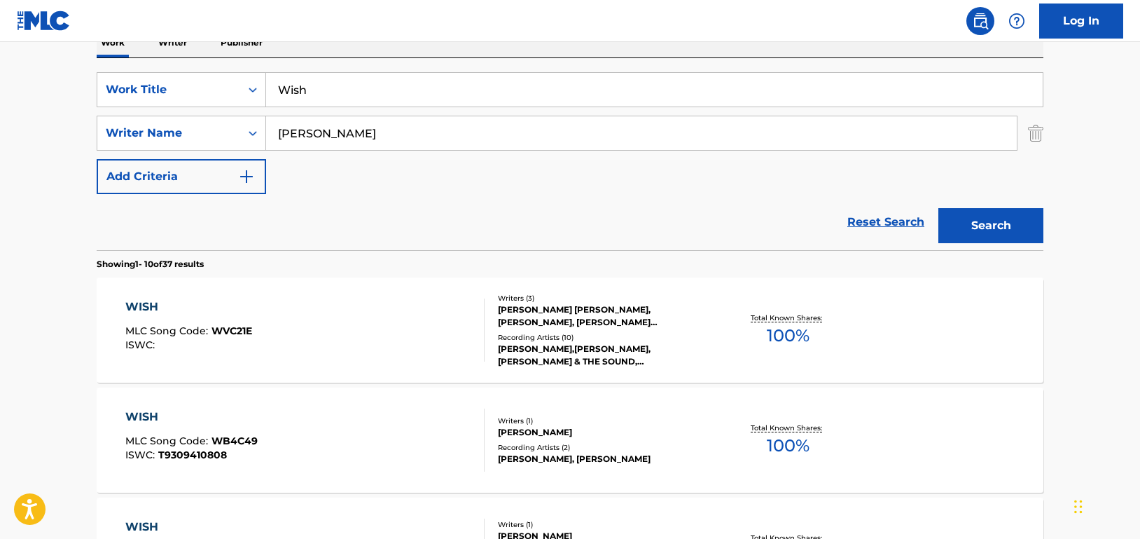
scroll to position [109, 0]
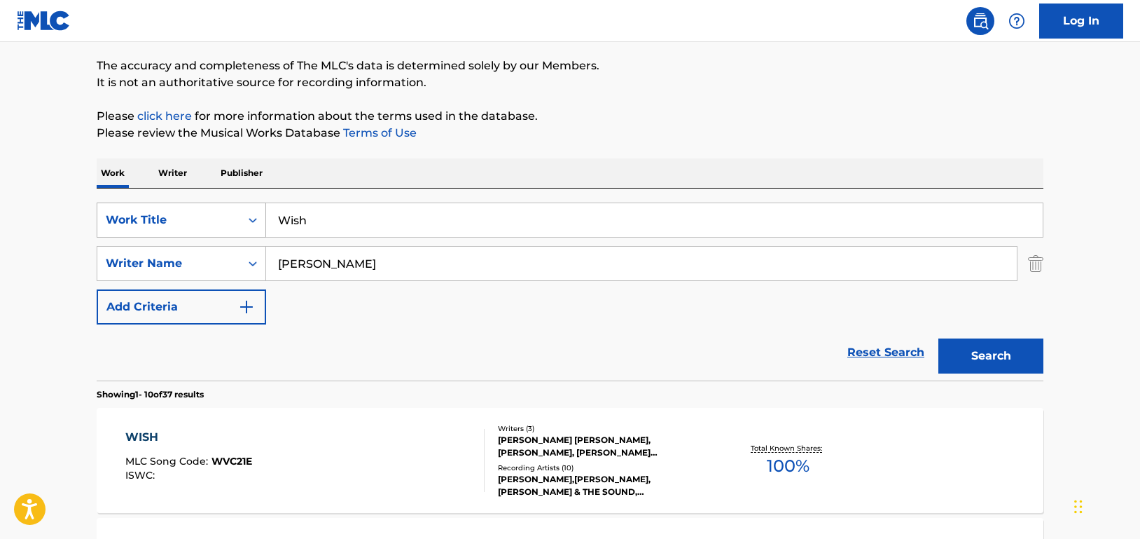
drag, startPoint x: 347, startPoint y: 225, endPoint x: 219, endPoint y: 213, distance: 128.7
click at [219, 213] on div "SearchWithCriteriad46a61c1-c08f-4742-9921-3706d787b089 Work Title Wish" at bounding box center [570, 219] width 947 height 35
paste input "[DATE] Son"
type input "[DATE] Son"
click at [1011, 350] on button "Search" at bounding box center [991, 355] width 105 height 35
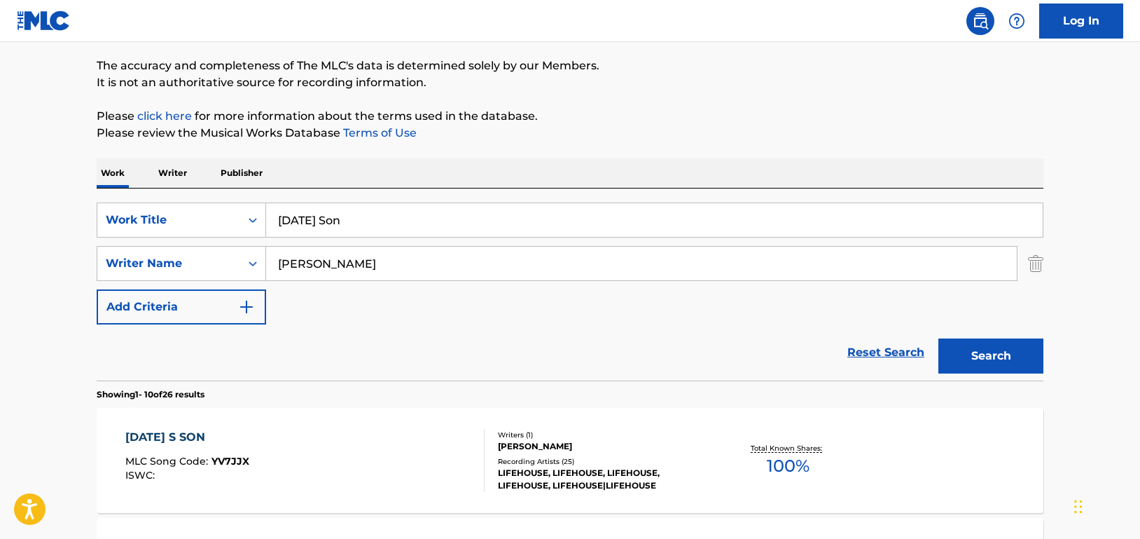
scroll to position [319, 0]
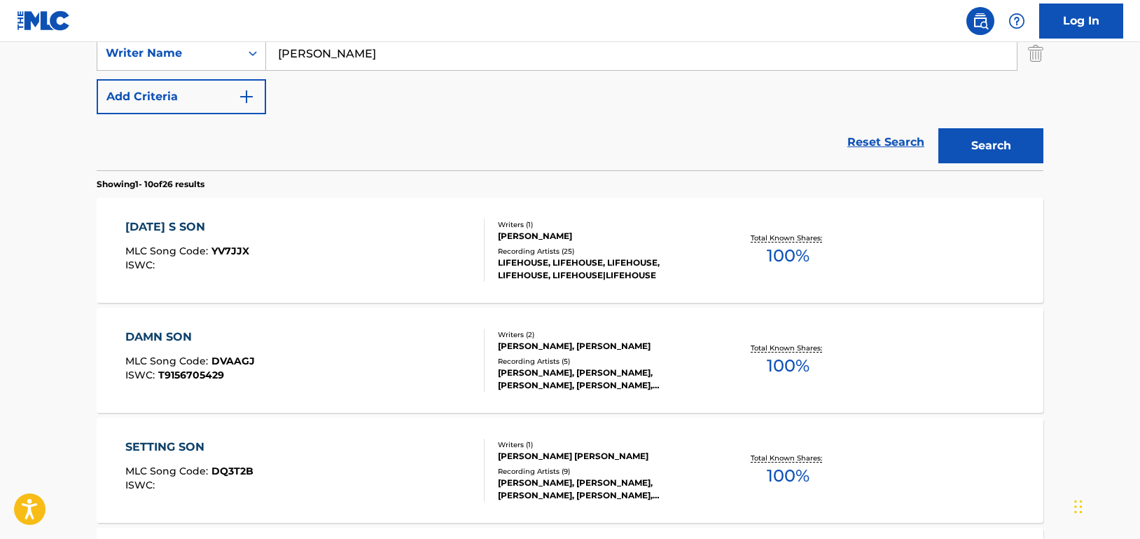
click at [397, 250] on div "[DATE] S SON MLC Song Code : YV7JJX ISWC :" at bounding box center [305, 250] width 360 height 63
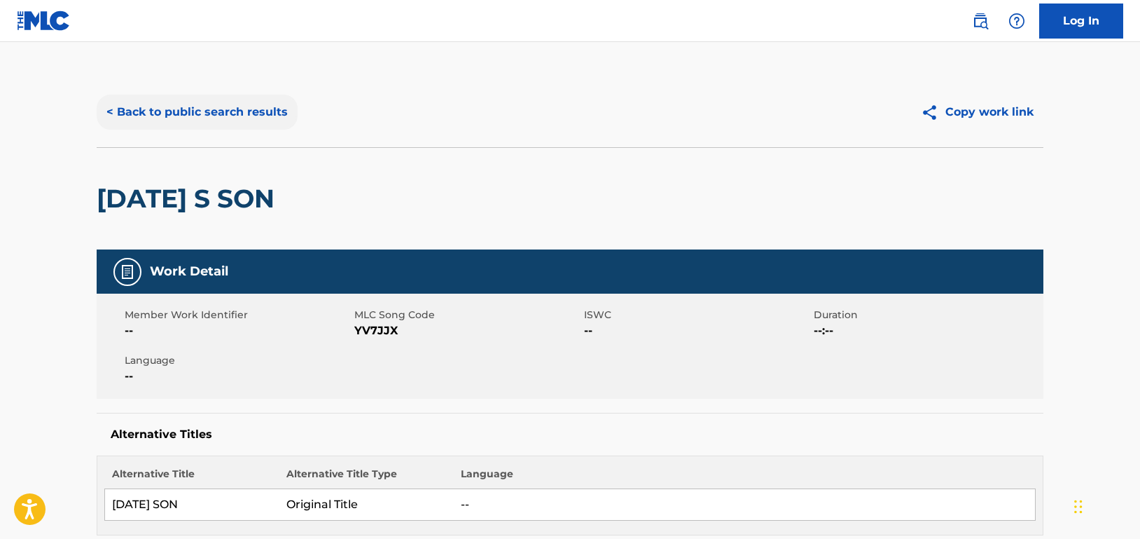
click at [212, 100] on button "< Back to public search results" at bounding box center [197, 112] width 201 height 35
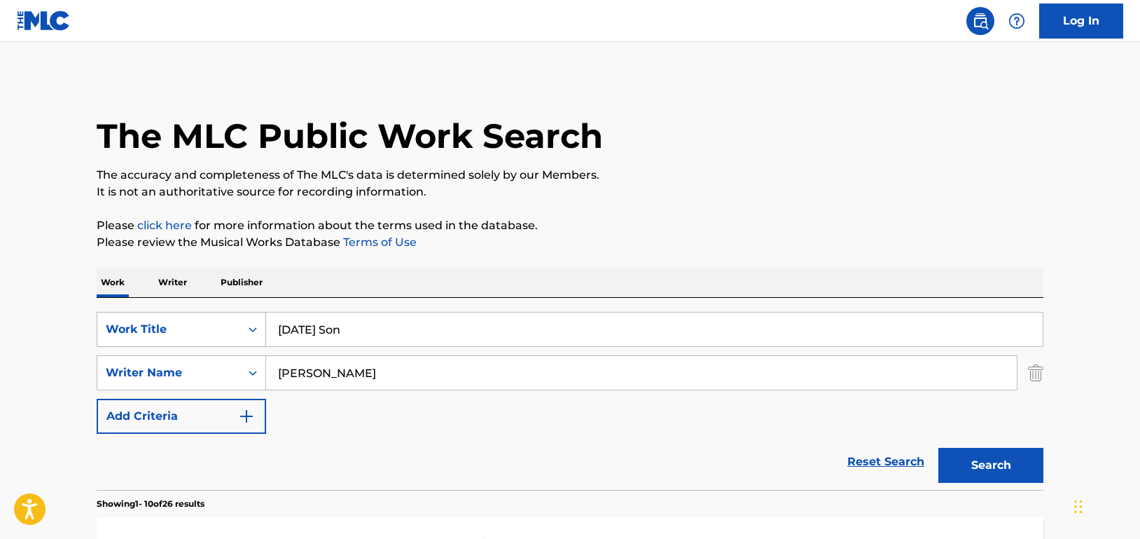
paste input "Everybody is Someone"
drag, startPoint x: 400, startPoint y: 323, endPoint x: 200, endPoint y: 322, distance: 200.3
click at [200, 322] on div "SearchWithCriteriad46a61c1-c08f-4742-9921-3706d787b089 Work Title [DATE] Son" at bounding box center [570, 329] width 947 height 35
type input "Everybody is Someone"
click at [1021, 456] on button "Search" at bounding box center [991, 465] width 105 height 35
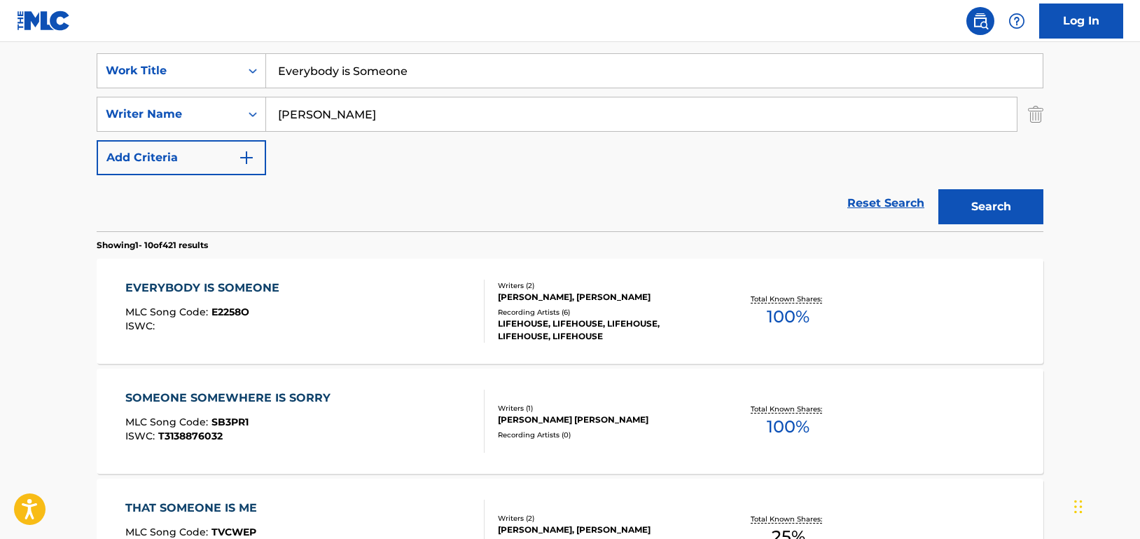
scroll to position [280, 0]
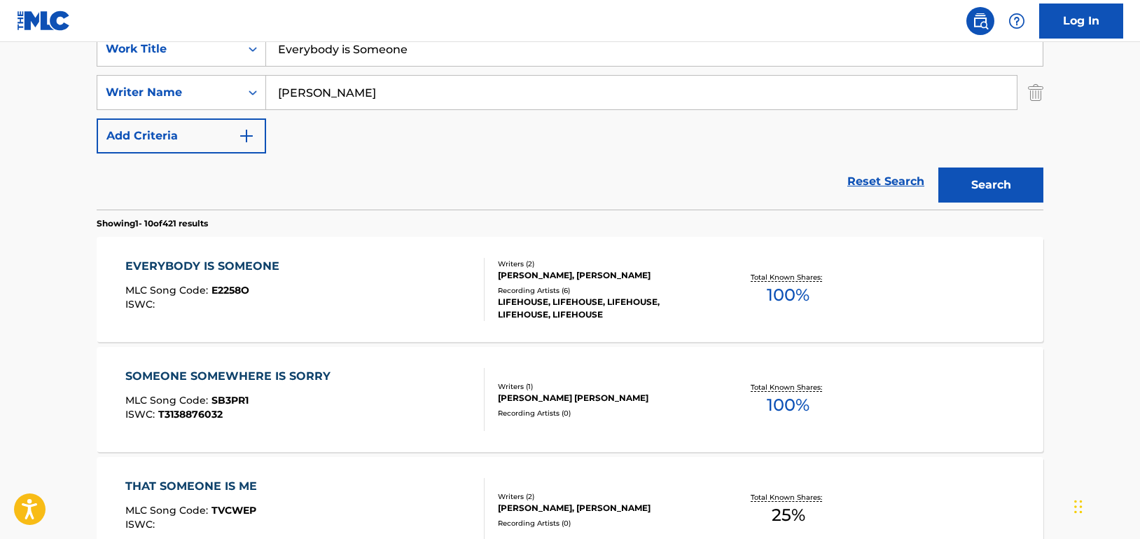
click at [444, 282] on div "EVERYBODY IS SOMEONE MLC Song Code : E2258O ISWC :" at bounding box center [305, 289] width 360 height 63
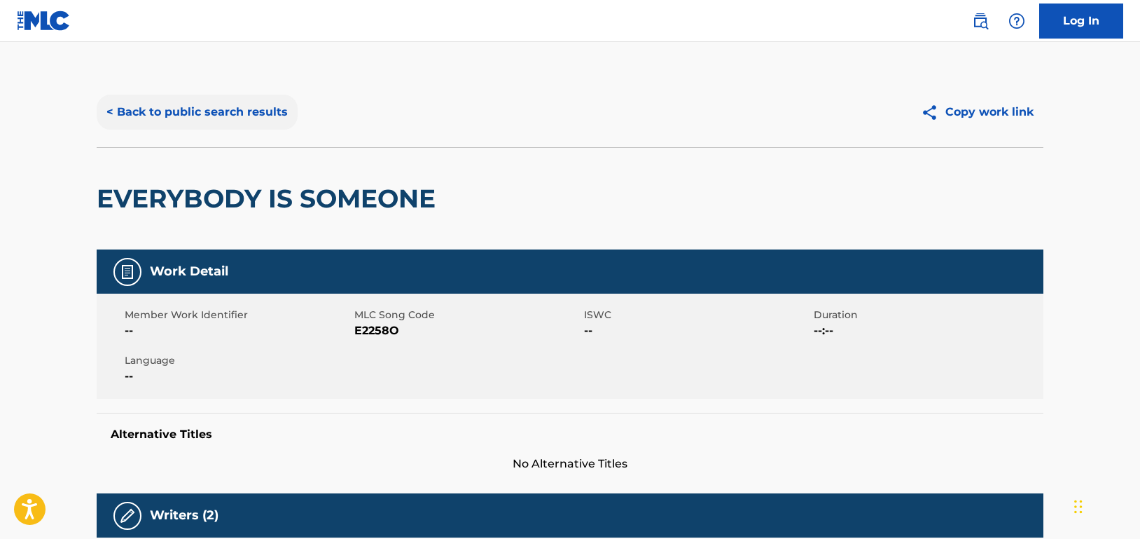
click at [265, 113] on button "< Back to public search results" at bounding box center [197, 112] width 201 height 35
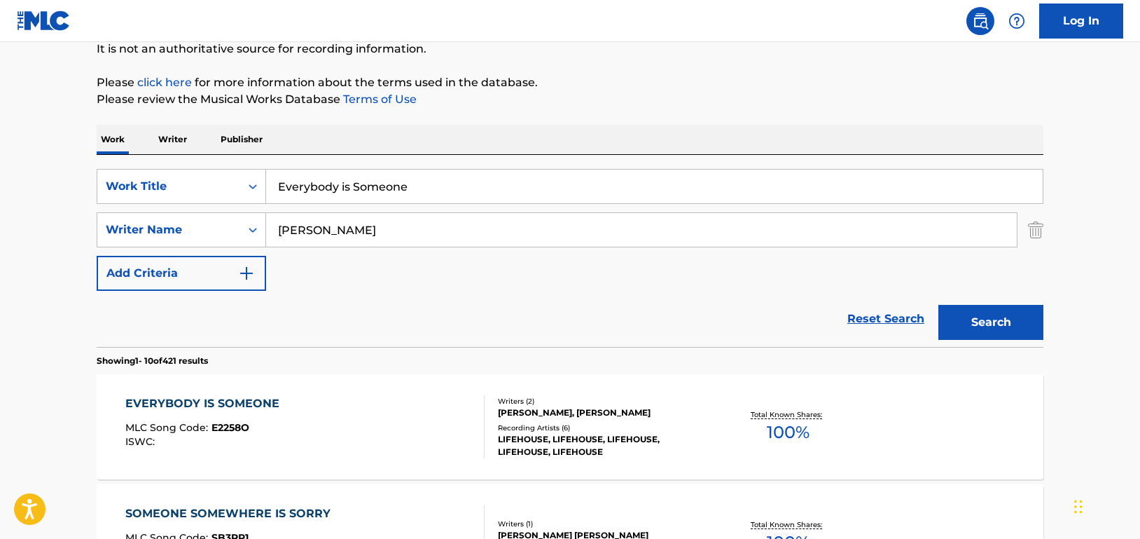
scroll to position [140, 0]
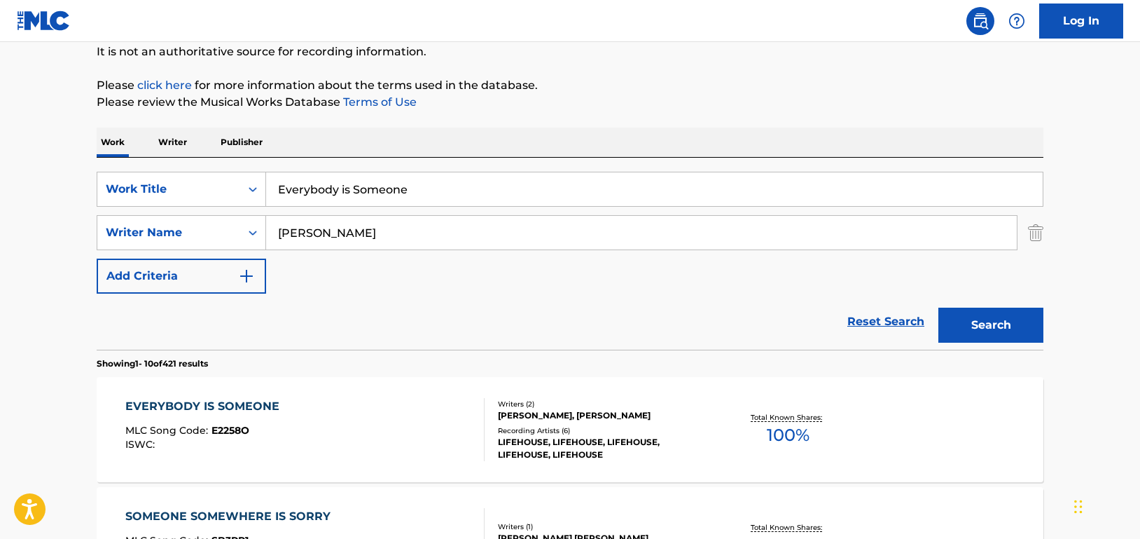
drag, startPoint x: 423, startPoint y: 191, endPoint x: 389, endPoint y: 195, distance: 33.9
click at [387, 194] on input "Everybody is Someone" at bounding box center [654, 189] width 777 height 34
type input "Everybody is Somebody"
click at [939, 308] on button "Search" at bounding box center [991, 325] width 105 height 35
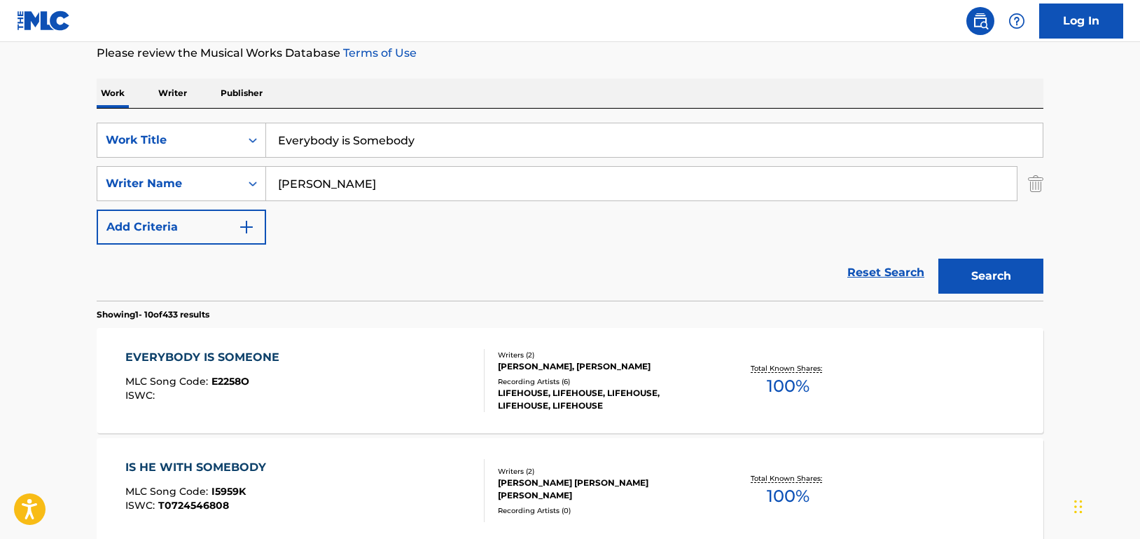
scroll to position [280, 0]
